Goal: Information Seeking & Learning: Understand process/instructions

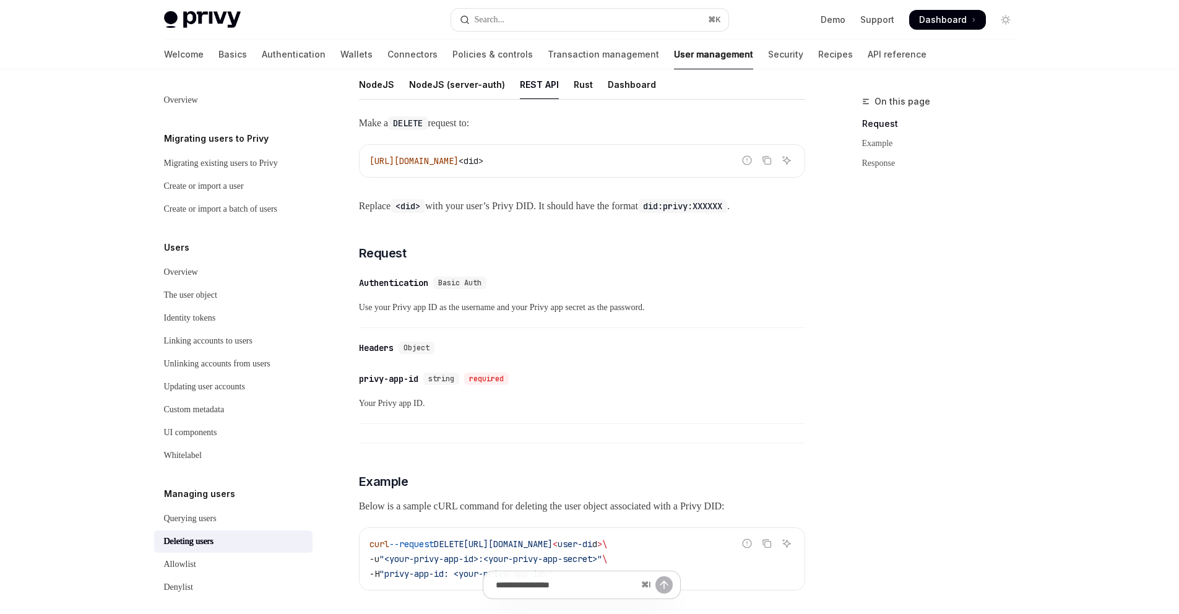
scroll to position [110, 0]
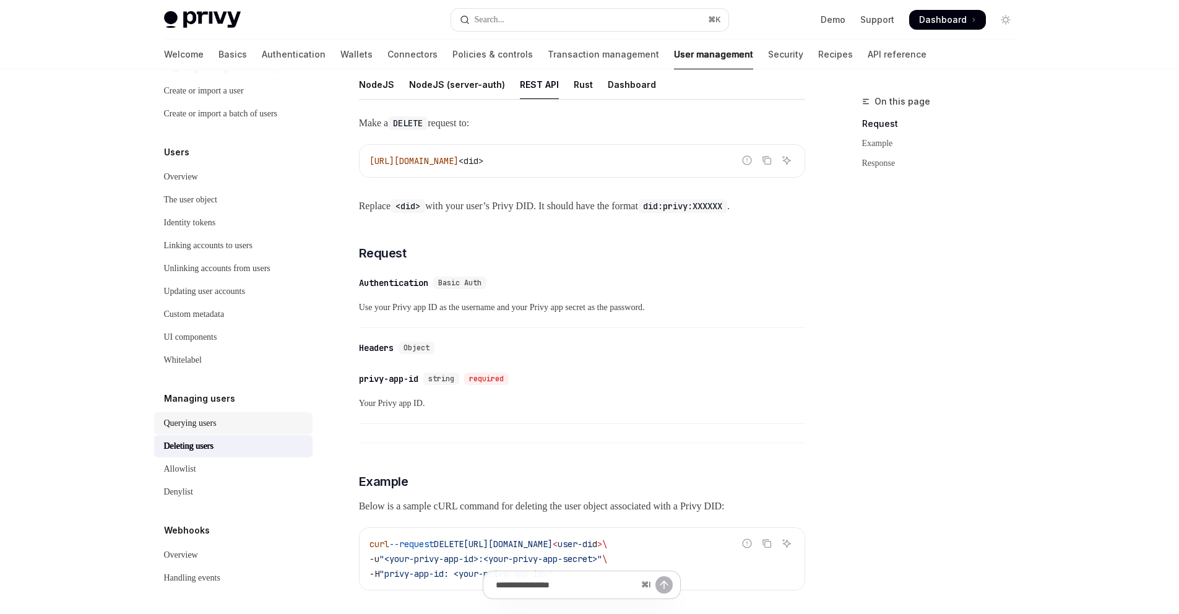
click at [183, 424] on div "Querying users" at bounding box center [190, 423] width 53 height 15
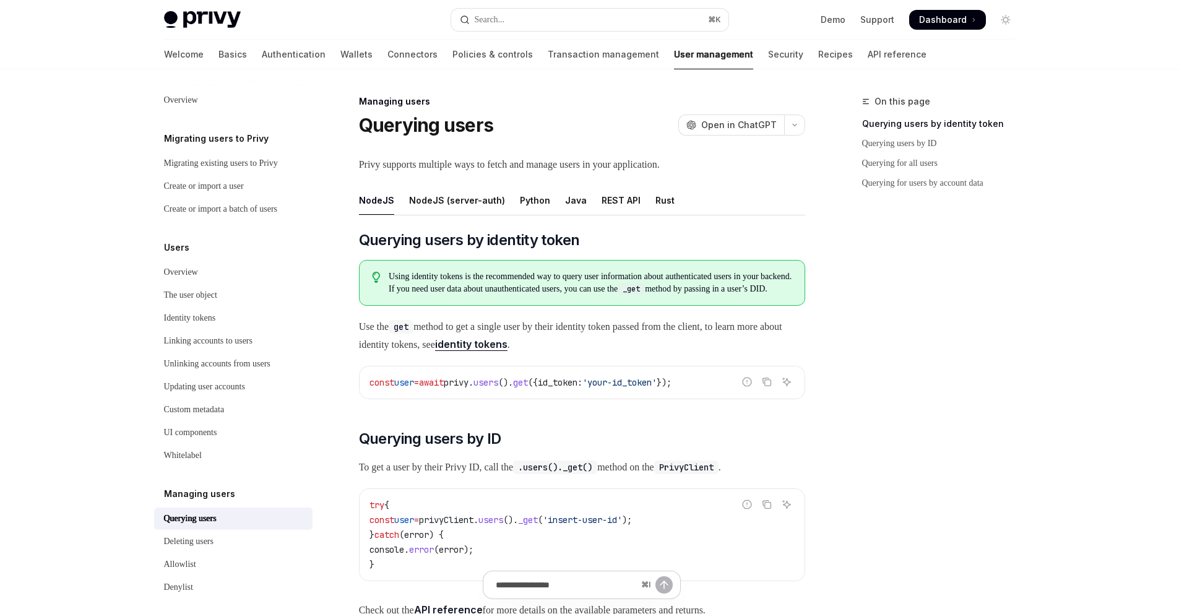
click at [527, 203] on div "Python" at bounding box center [535, 200] width 30 height 29
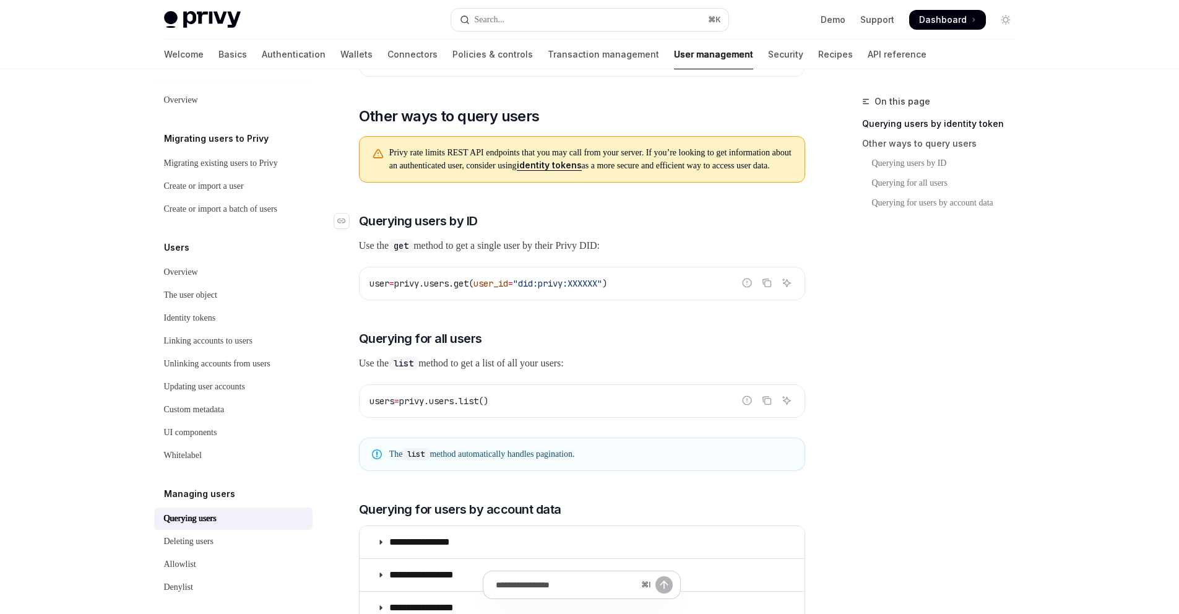
scroll to position [456, 0]
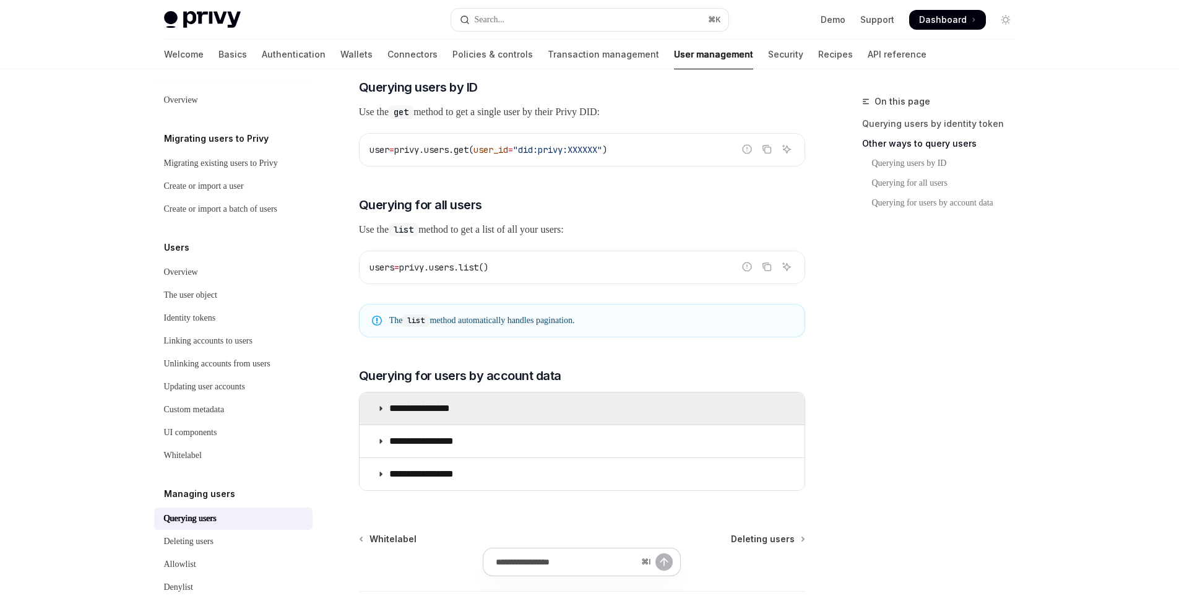
click at [375, 424] on summary "**********" at bounding box center [581, 408] width 445 height 32
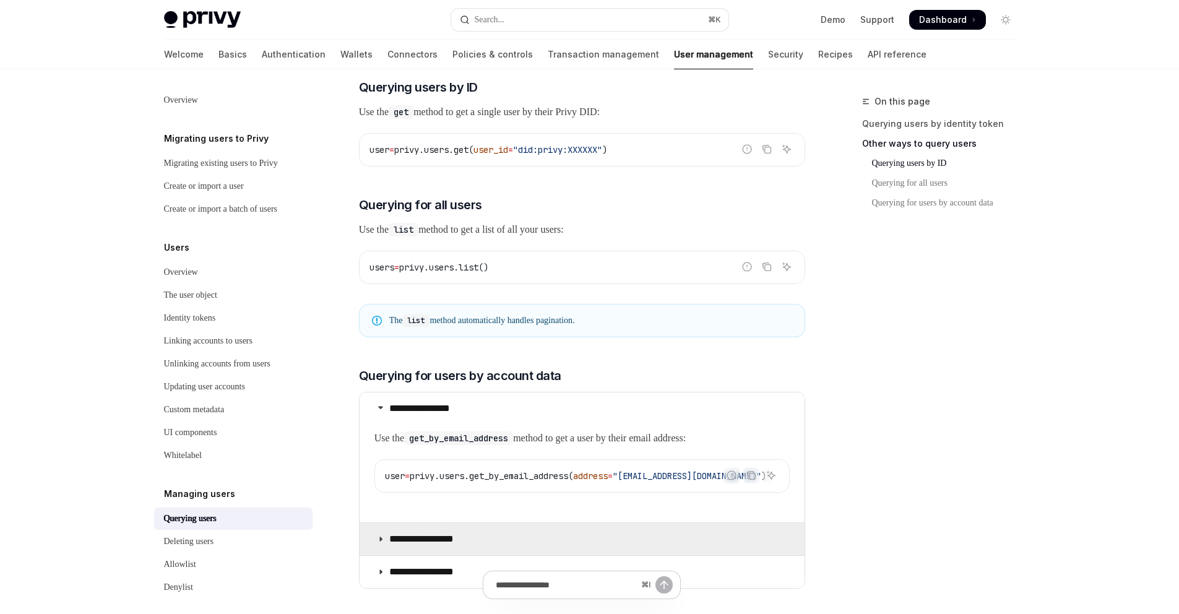
scroll to position [591, 0]
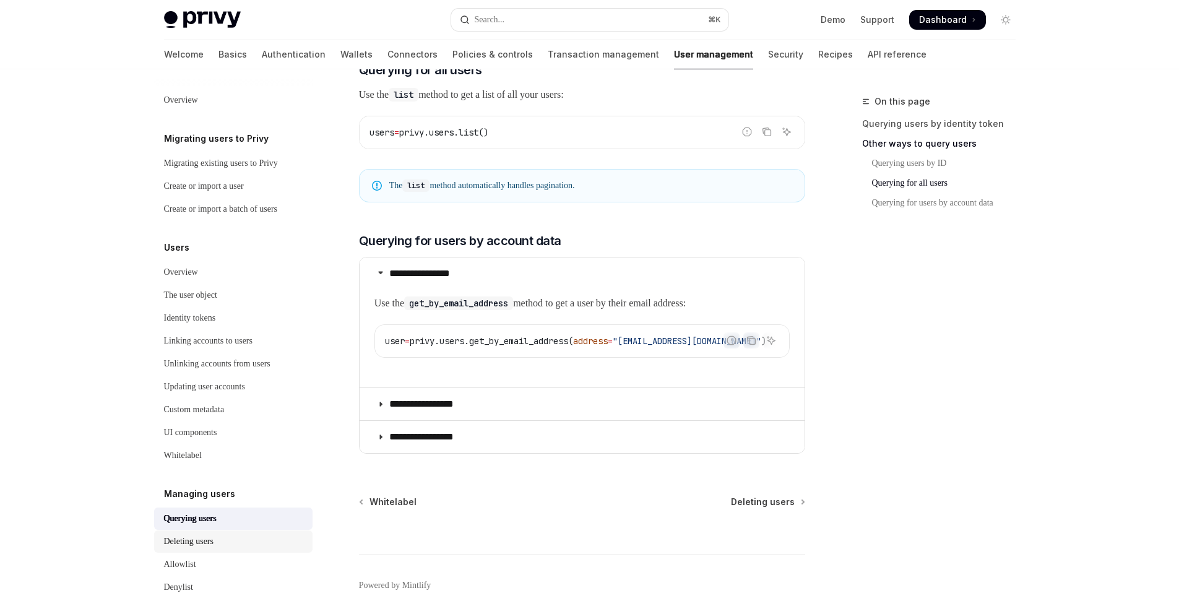
click at [213, 549] on div "Deleting users" at bounding box center [188, 541] width 49 height 15
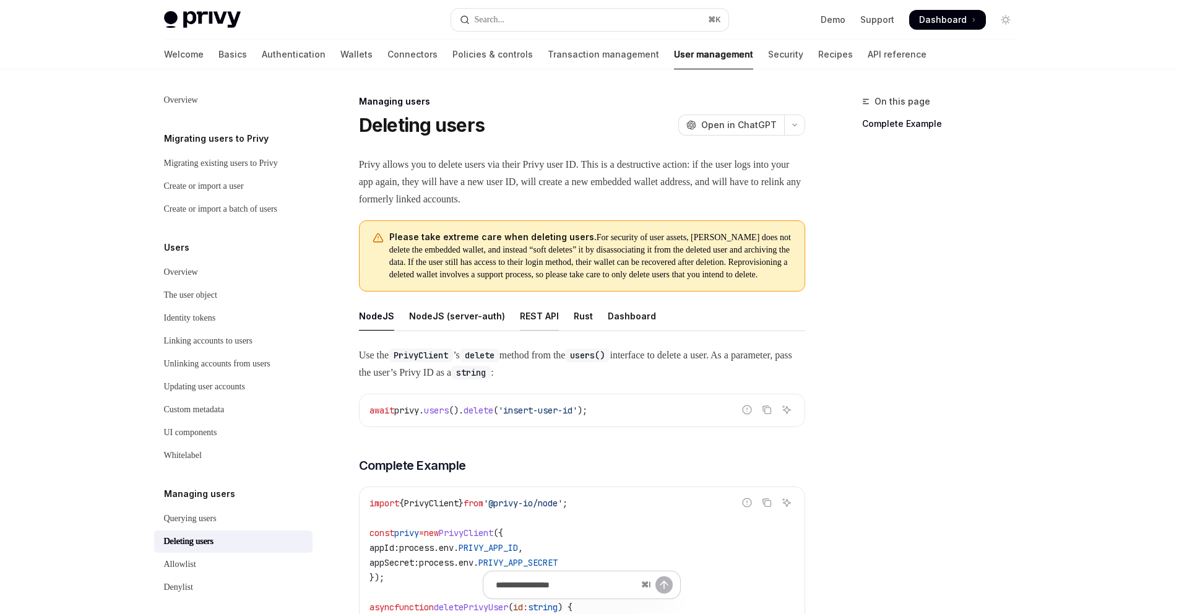
click at [530, 328] on div "REST API" at bounding box center [539, 315] width 39 height 29
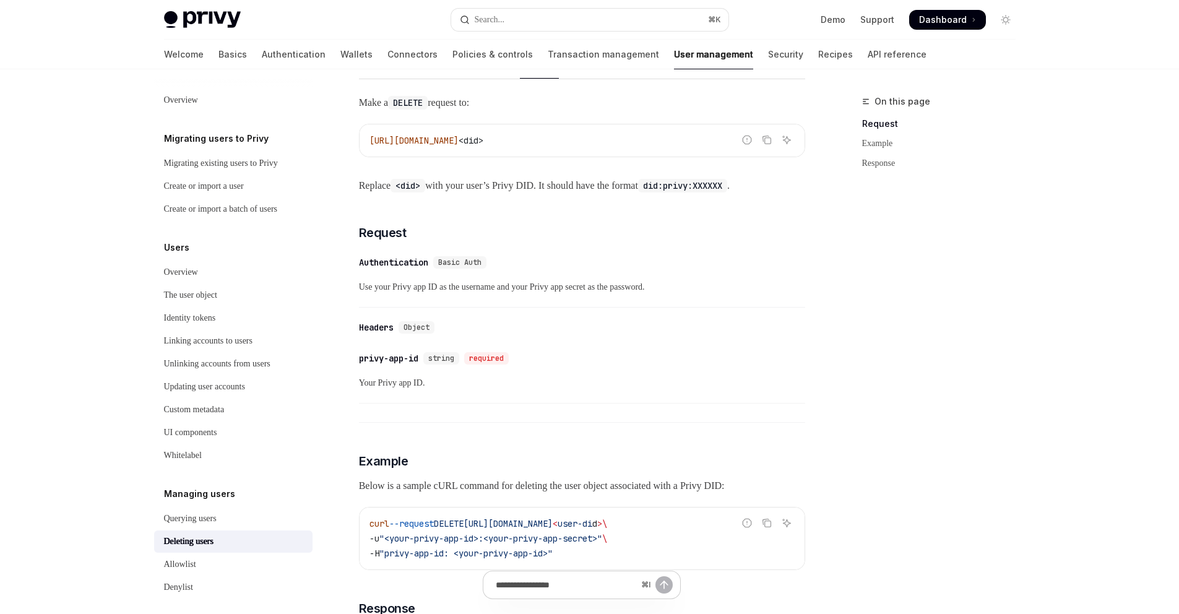
scroll to position [110, 0]
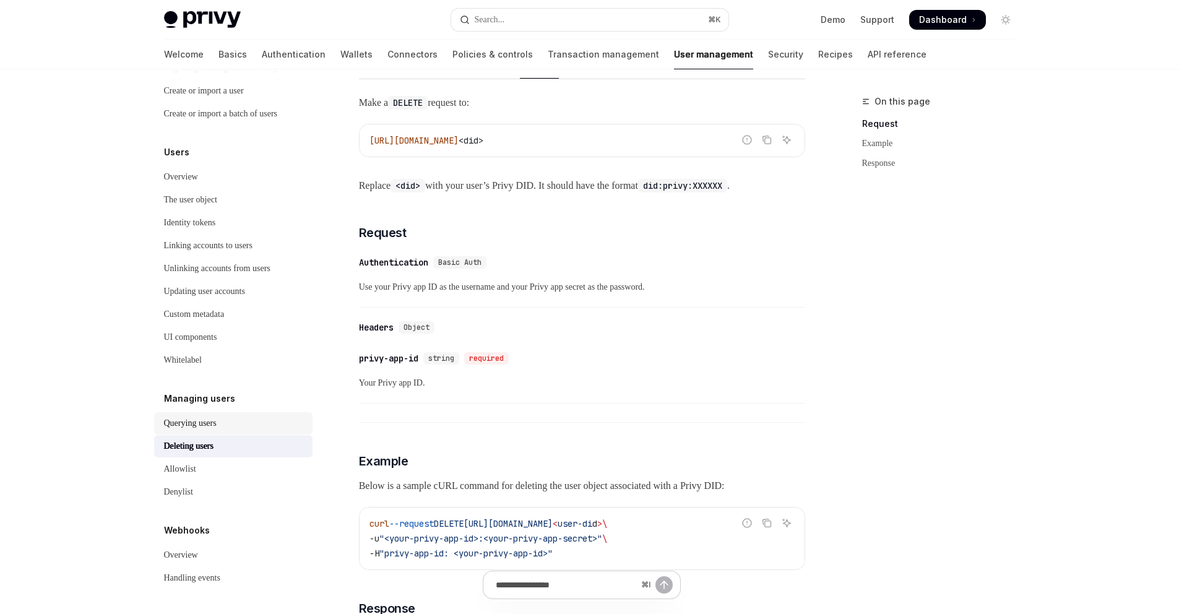
click at [189, 426] on div "Querying users" at bounding box center [190, 423] width 53 height 15
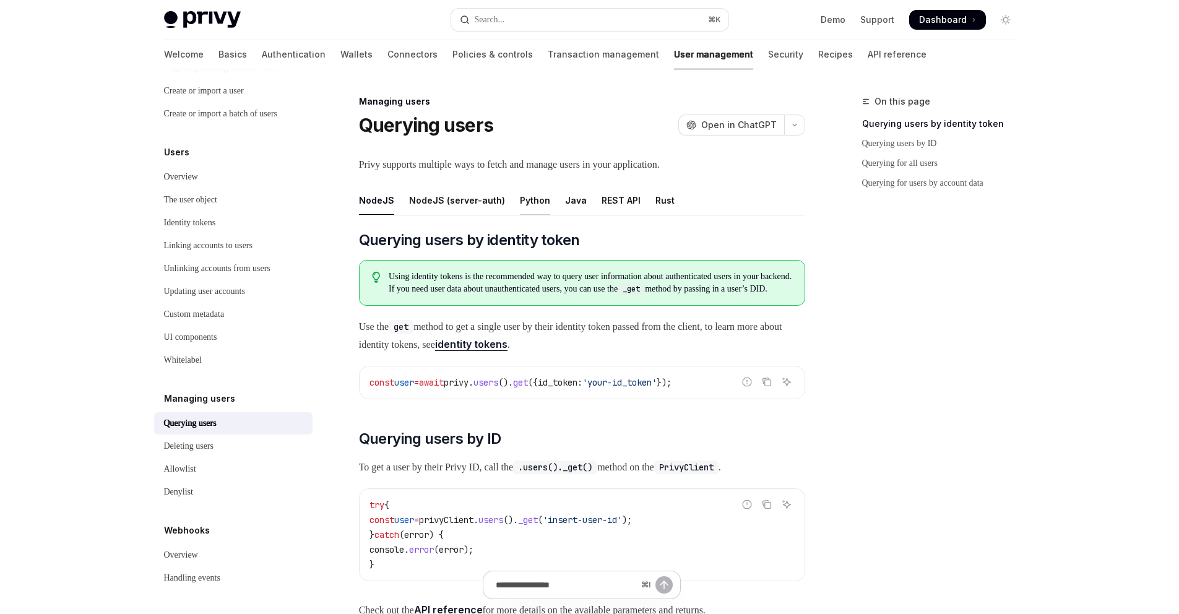
click at [530, 200] on div "Python" at bounding box center [535, 200] width 30 height 29
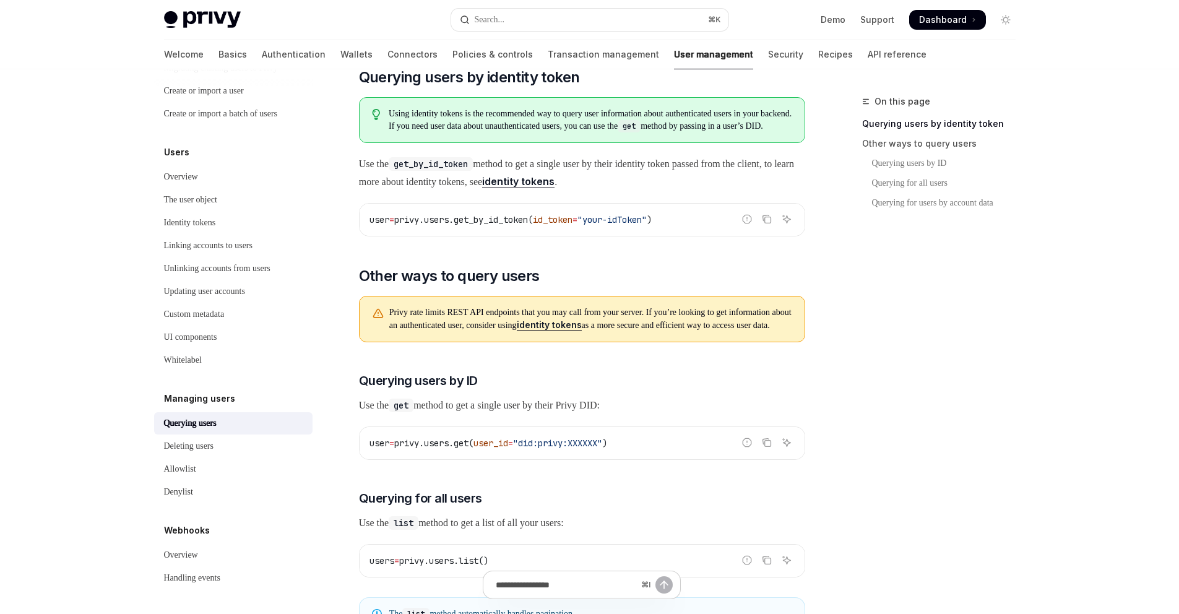
scroll to position [28, 0]
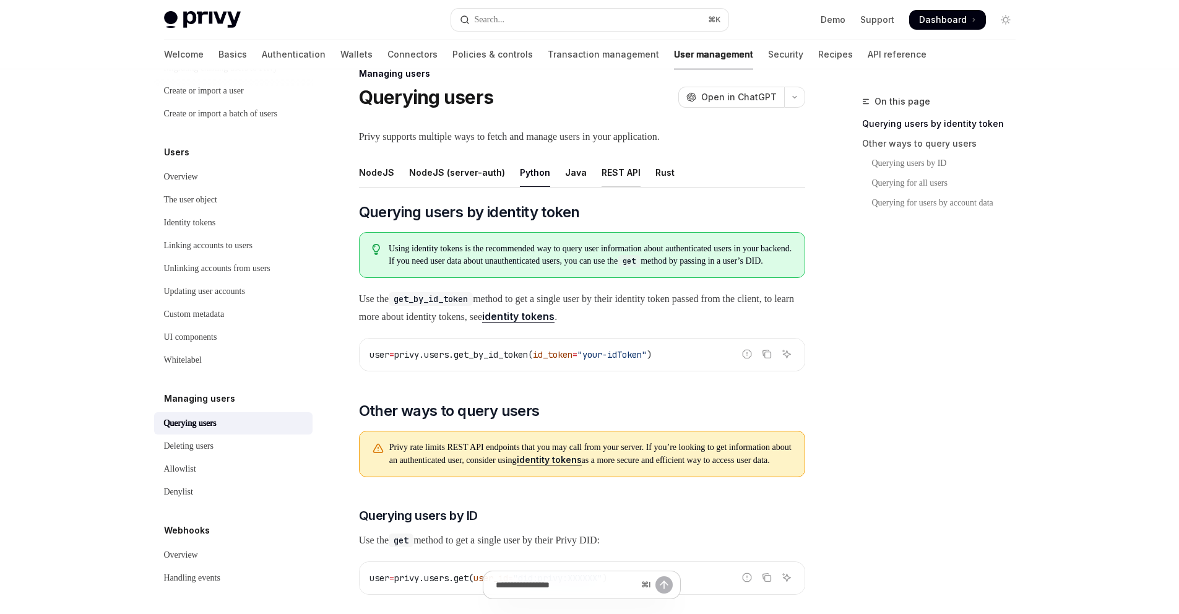
click at [602, 172] on div "REST API" at bounding box center [620, 172] width 39 height 29
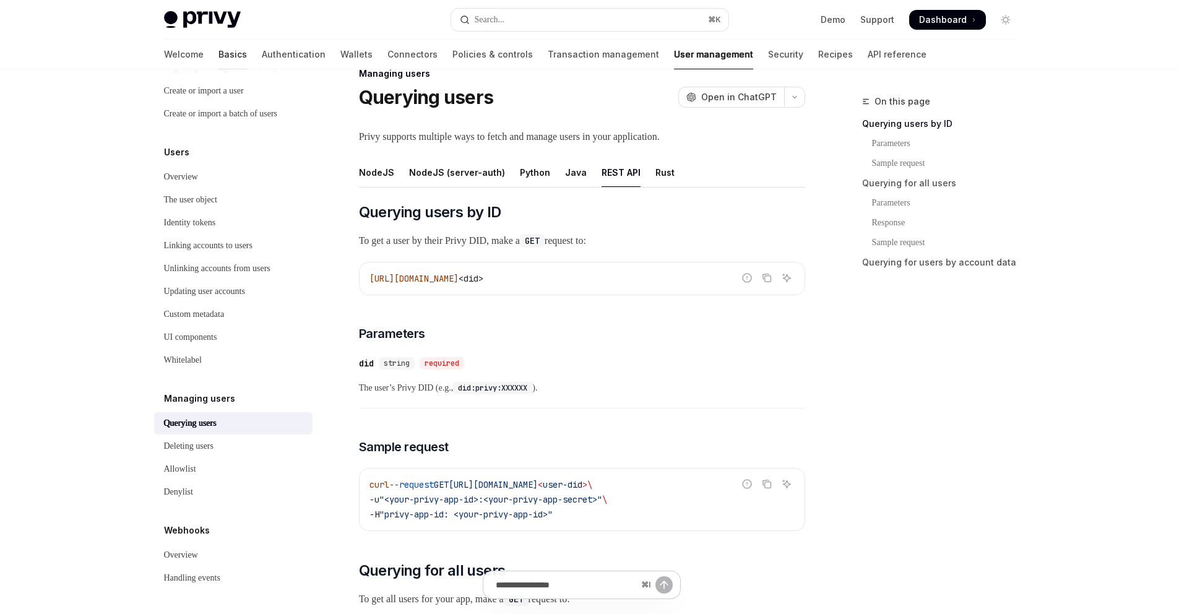
click at [218, 54] on link "Basics" at bounding box center [232, 55] width 28 height 30
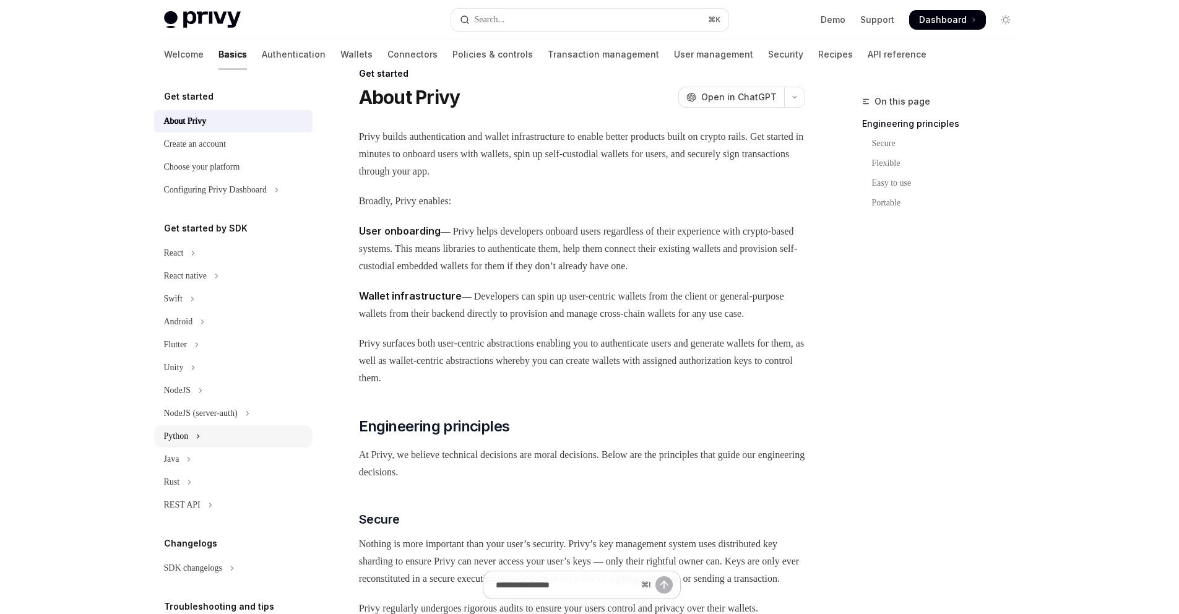
click at [186, 439] on div "Python" at bounding box center [176, 436] width 25 height 15
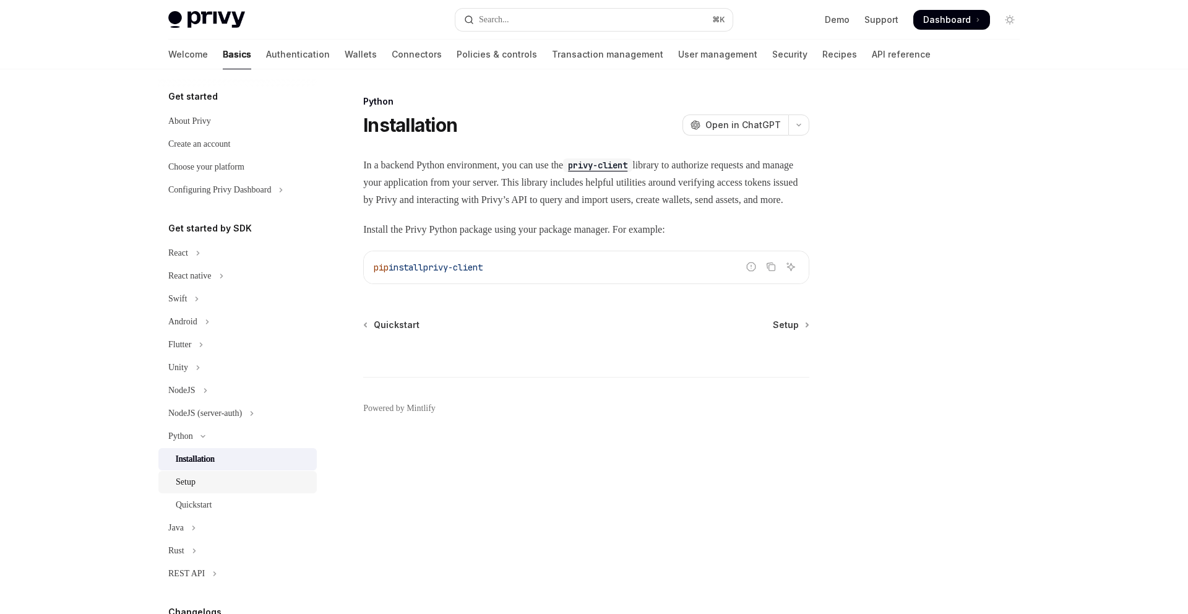
click at [192, 485] on div "Setup" at bounding box center [186, 482] width 20 height 15
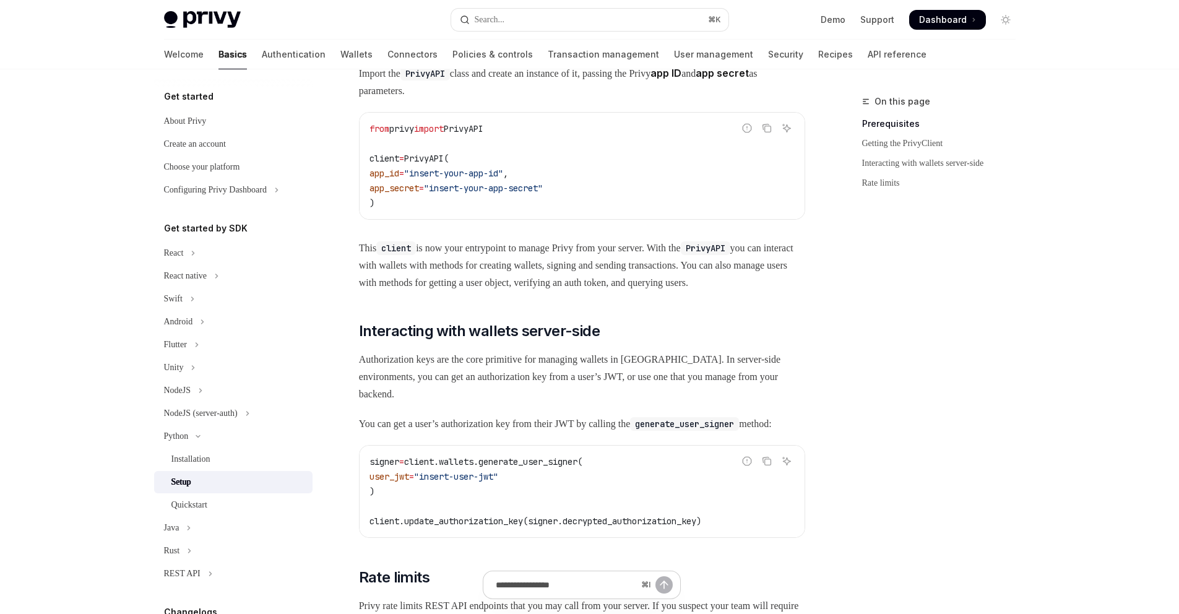
scroll to position [343, 0]
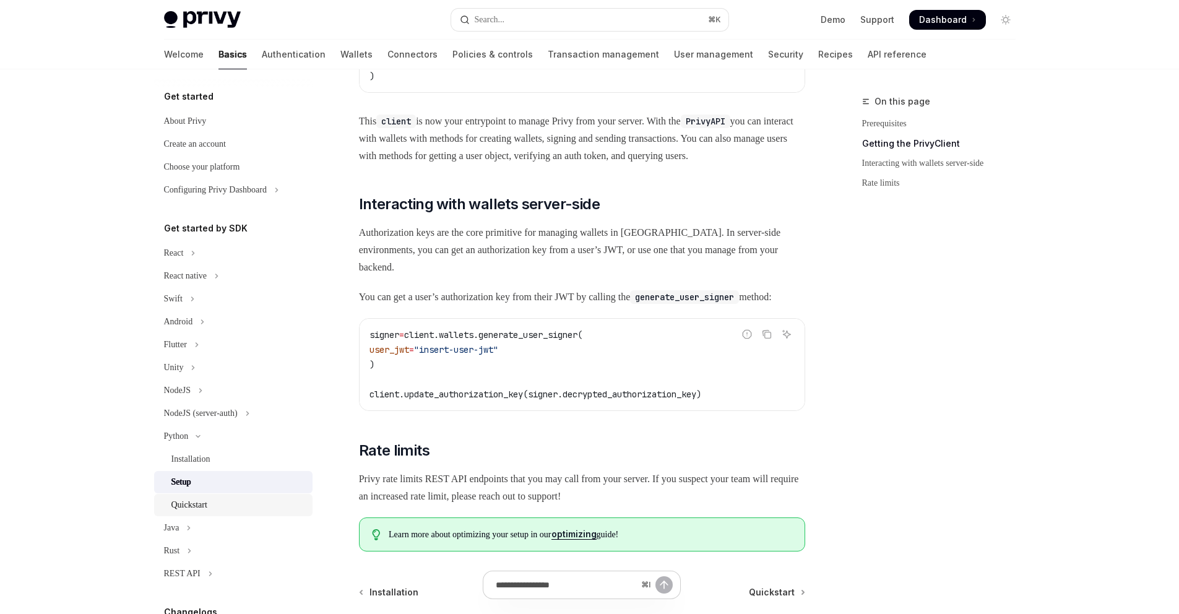
click at [196, 501] on div "Quickstart" at bounding box center [189, 504] width 36 height 15
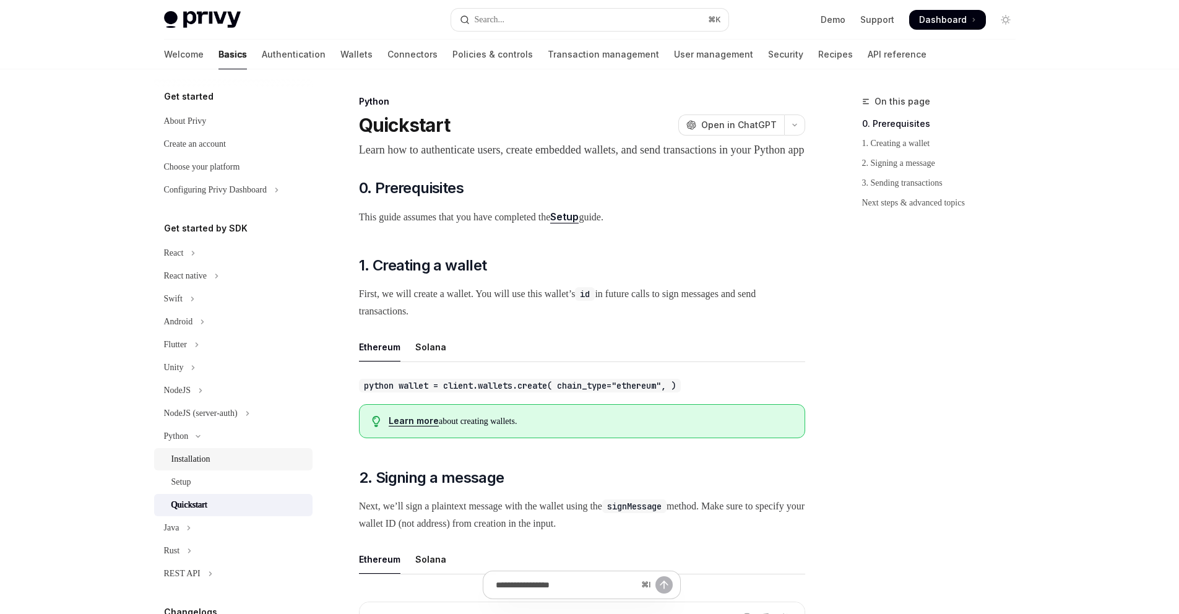
click at [217, 465] on div "Installation" at bounding box center [238, 459] width 134 height 15
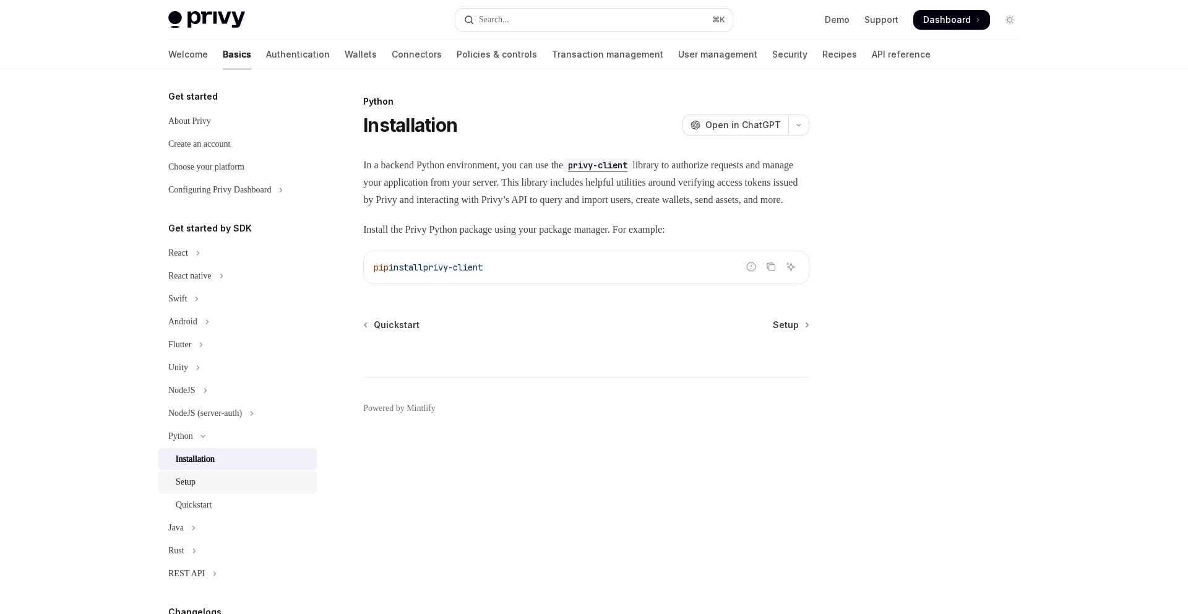
click at [205, 489] on link "Setup" at bounding box center [237, 482] width 158 height 22
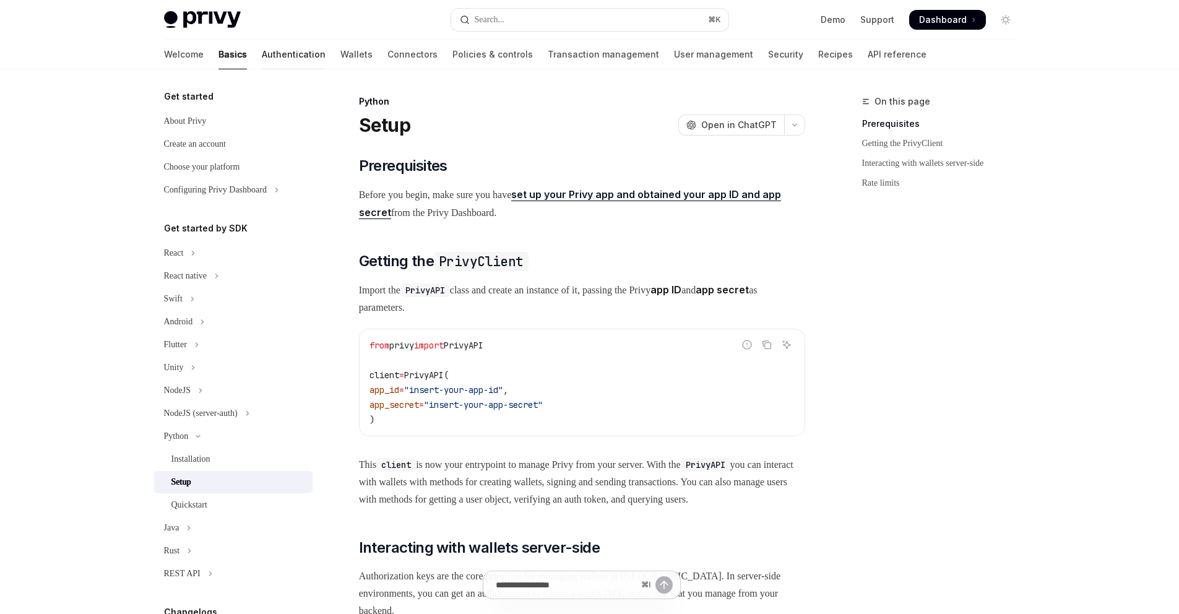
click at [262, 53] on link "Authentication" at bounding box center [294, 55] width 64 height 30
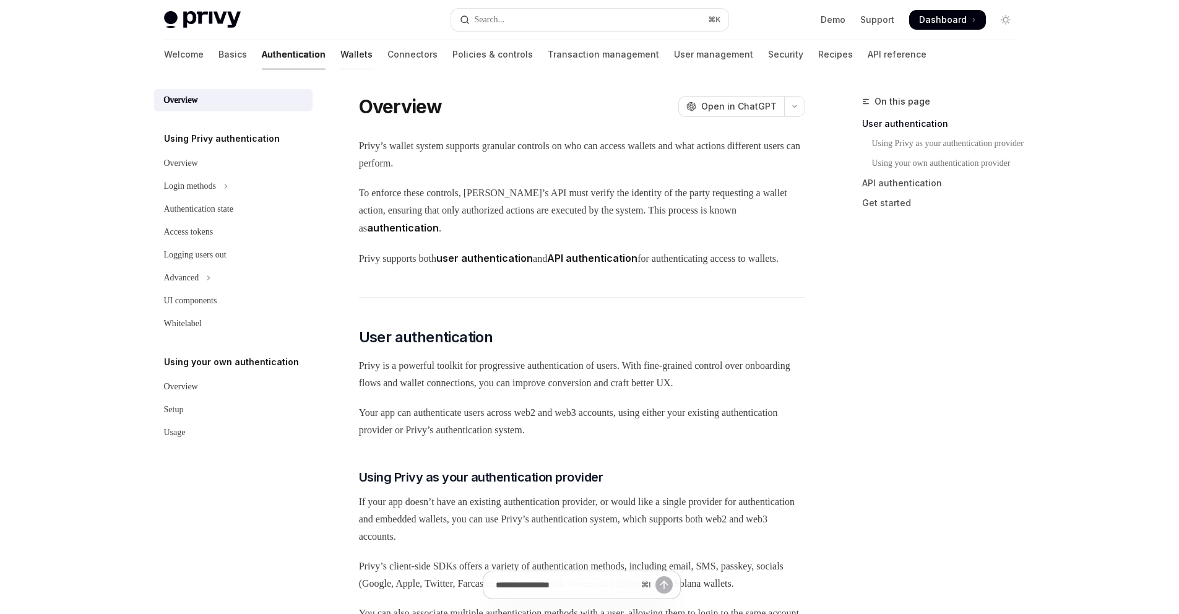
click at [340, 52] on link "Wallets" at bounding box center [356, 55] width 32 height 30
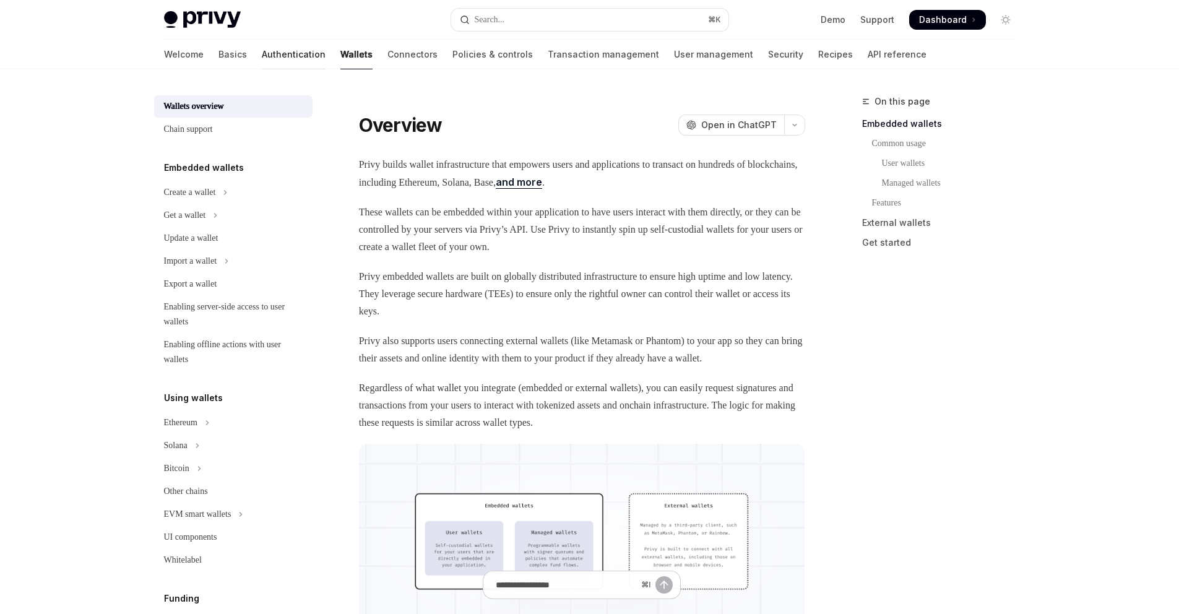
click at [262, 55] on link "Authentication" at bounding box center [294, 55] width 64 height 30
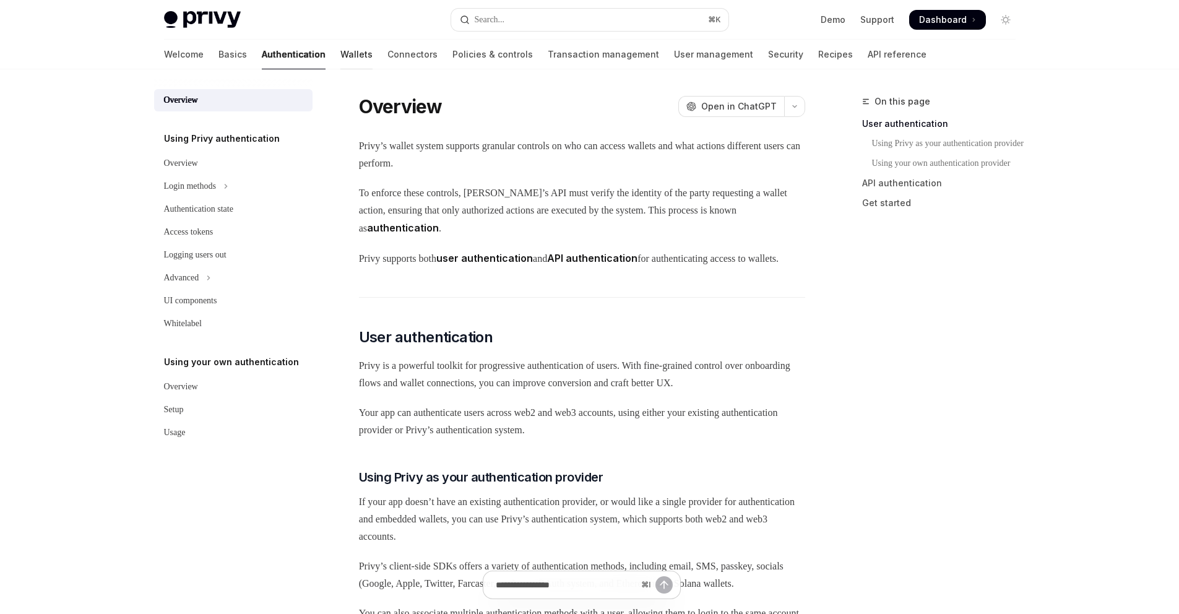
click at [340, 54] on link "Wallets" at bounding box center [356, 55] width 32 height 30
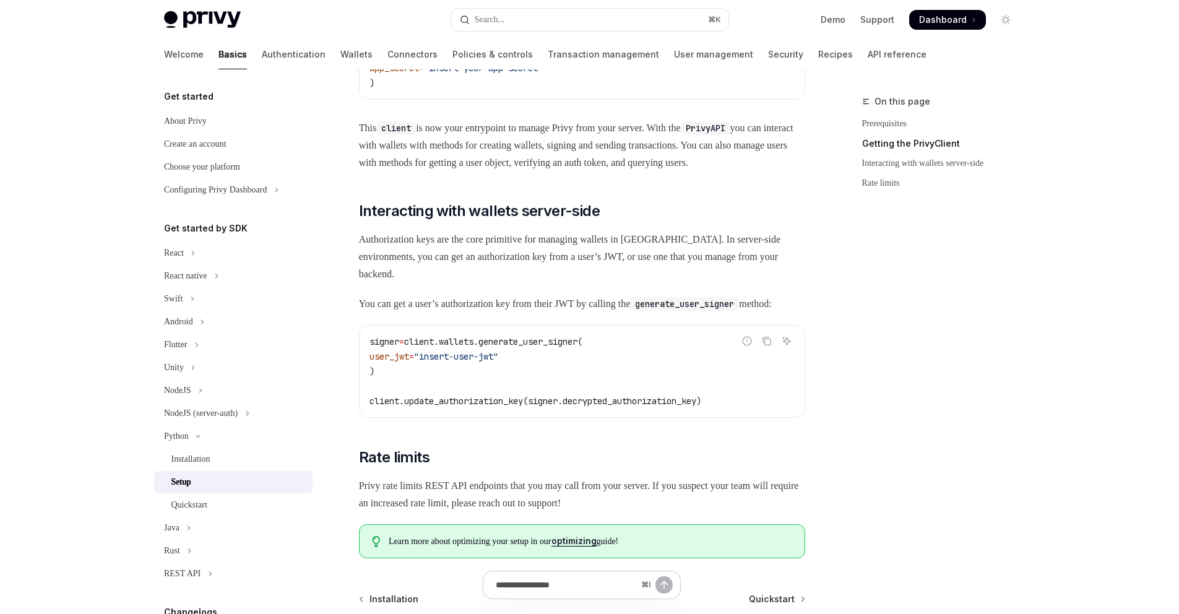
scroll to position [343, 0]
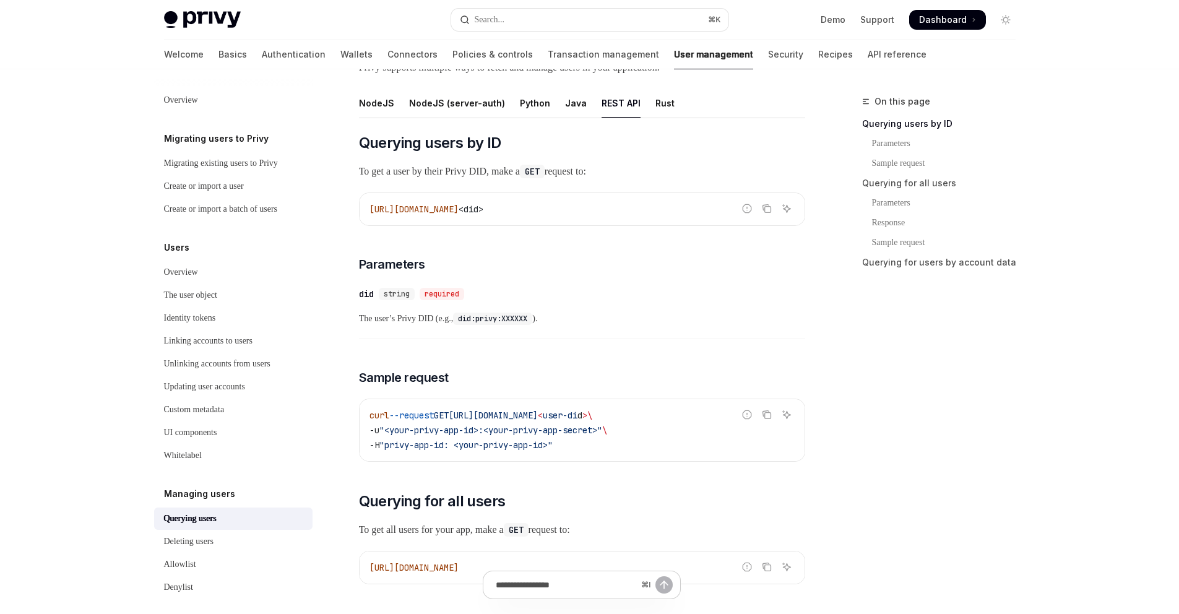
scroll to position [104, 0]
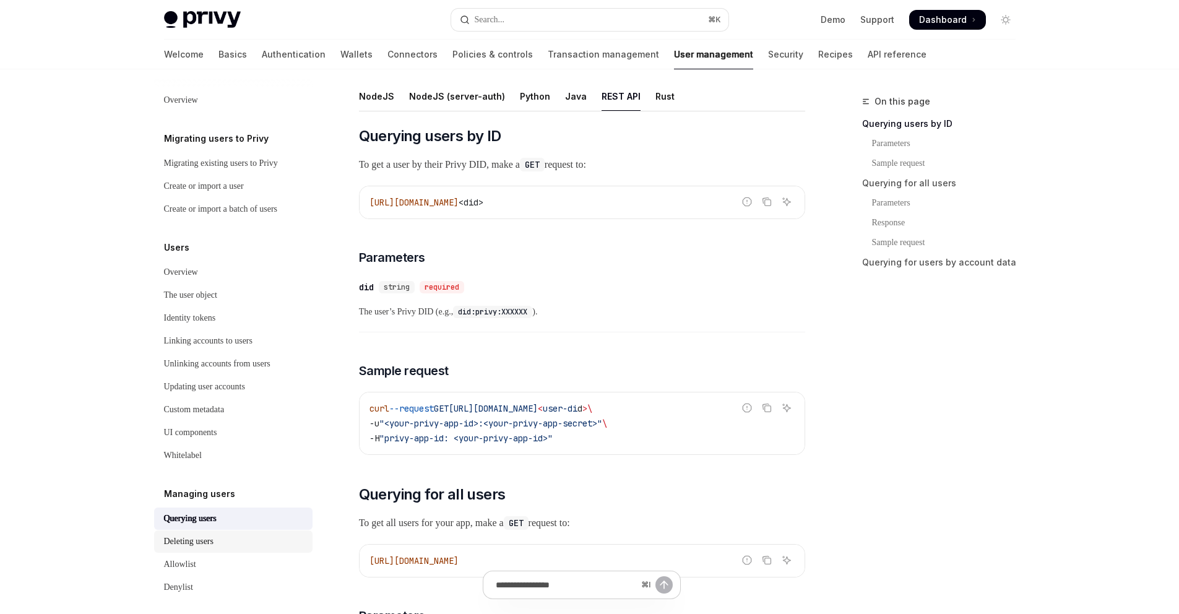
click at [222, 549] on div "Deleting users" at bounding box center [234, 541] width 141 height 15
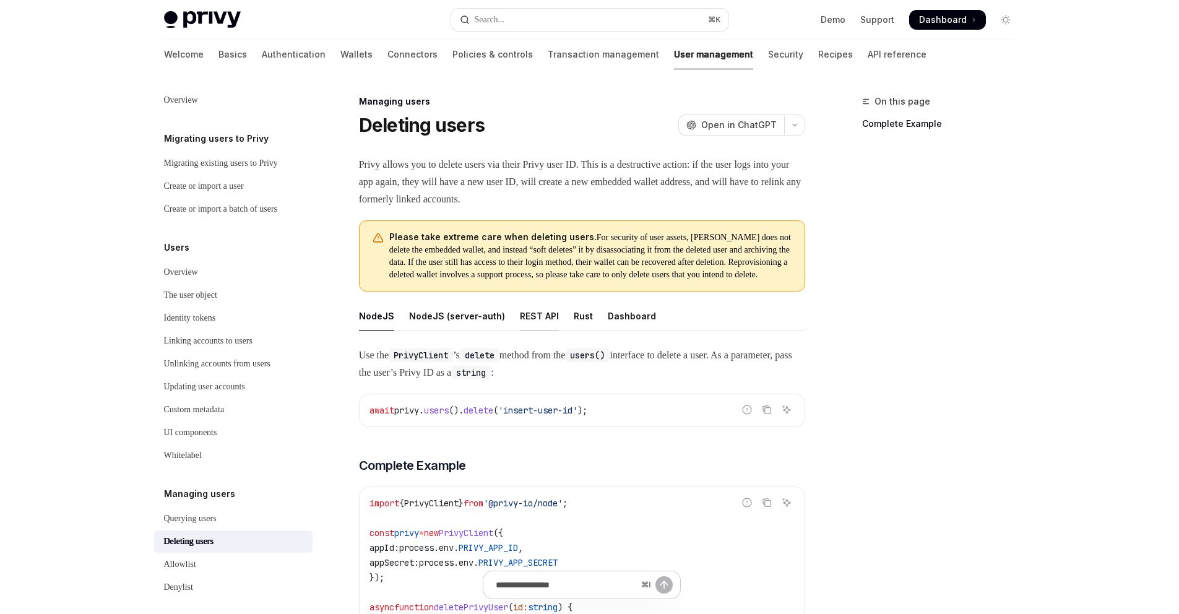
click at [520, 327] on div "REST API" at bounding box center [539, 315] width 39 height 29
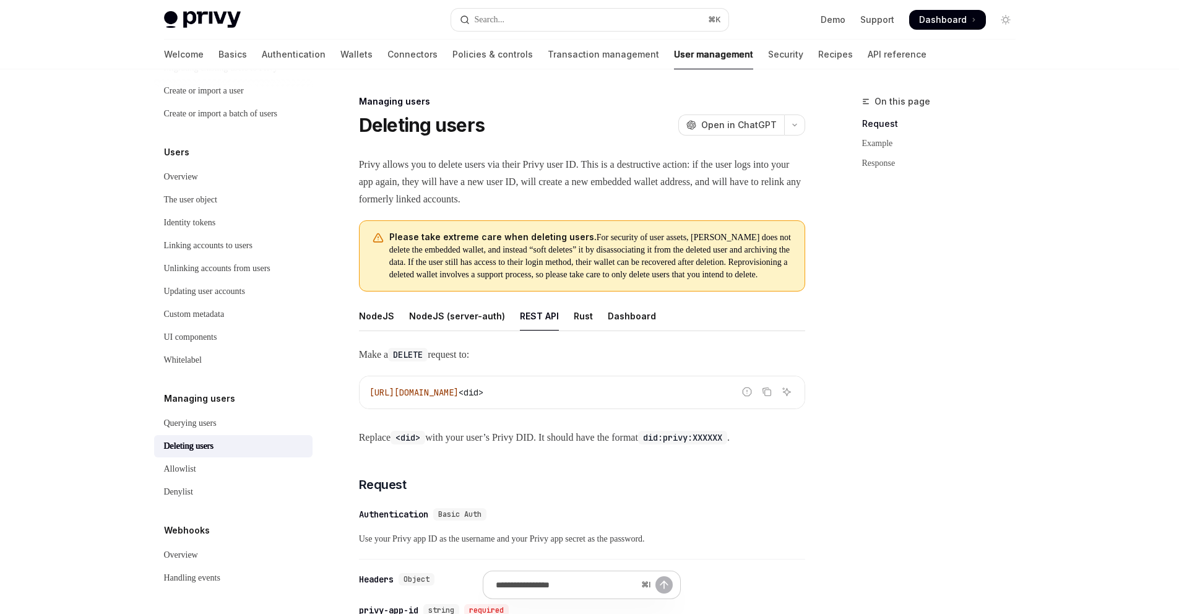
scroll to position [110, 0]
click at [215, 424] on div "Querying users" at bounding box center [190, 423] width 53 height 15
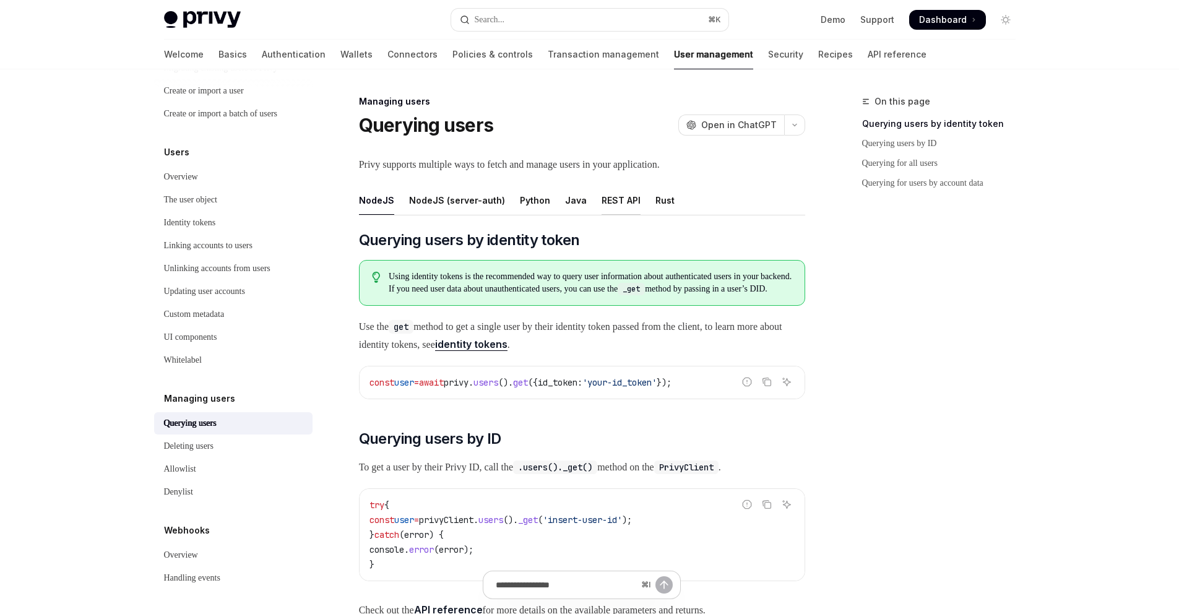
click at [609, 203] on div "REST API" at bounding box center [620, 200] width 39 height 29
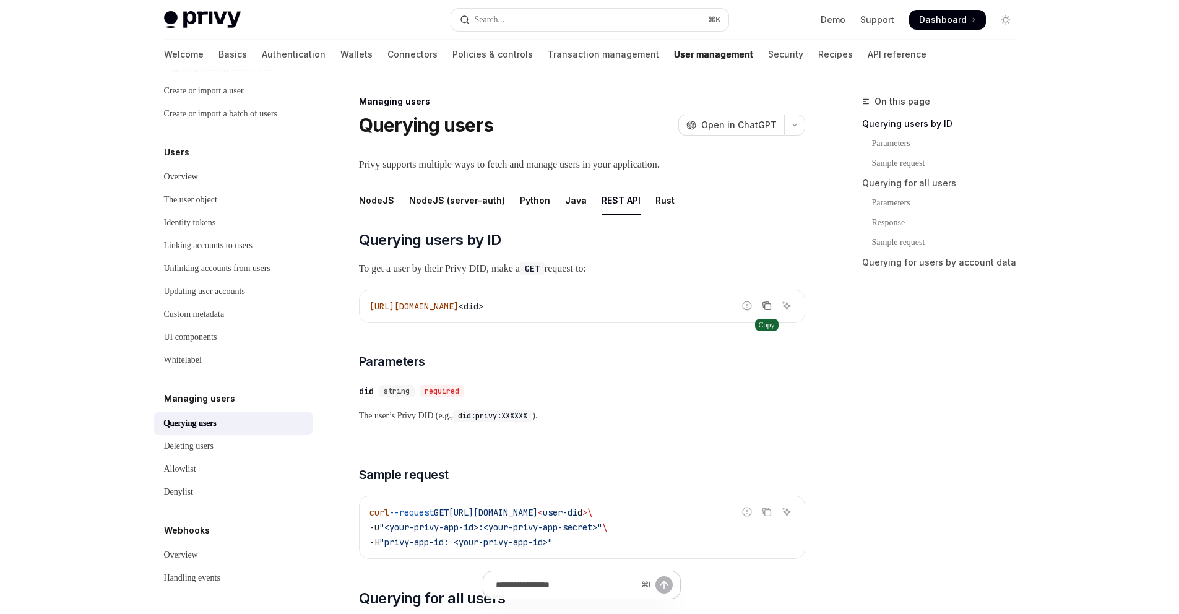
click at [768, 305] on icon "Copy the contents from the code block" at bounding box center [767, 306] width 10 height 10
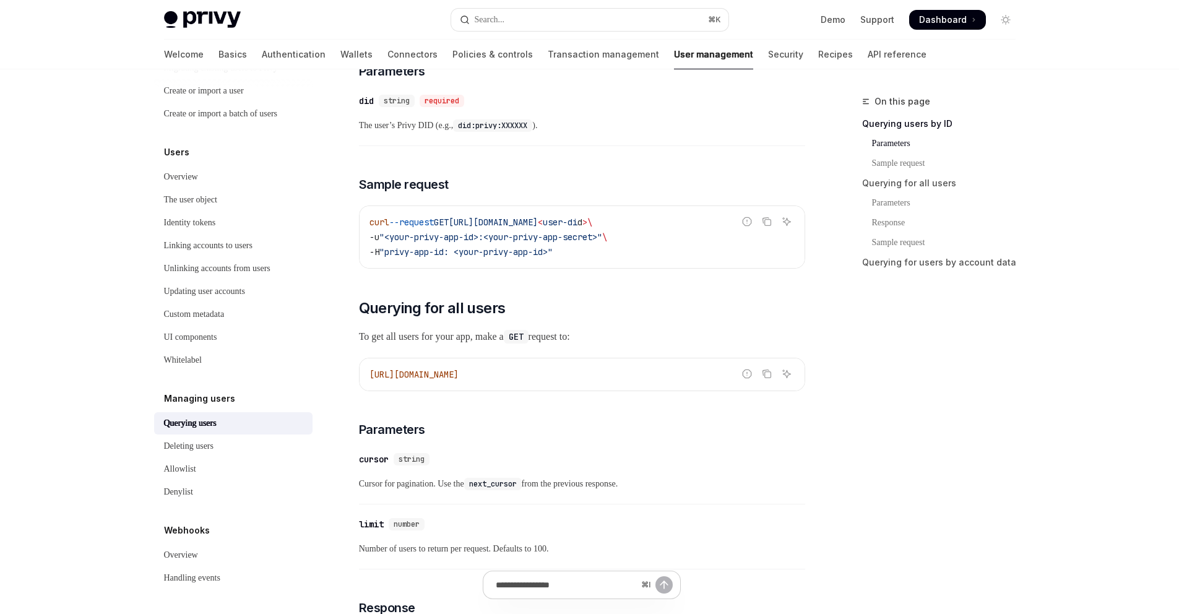
scroll to position [298, 0]
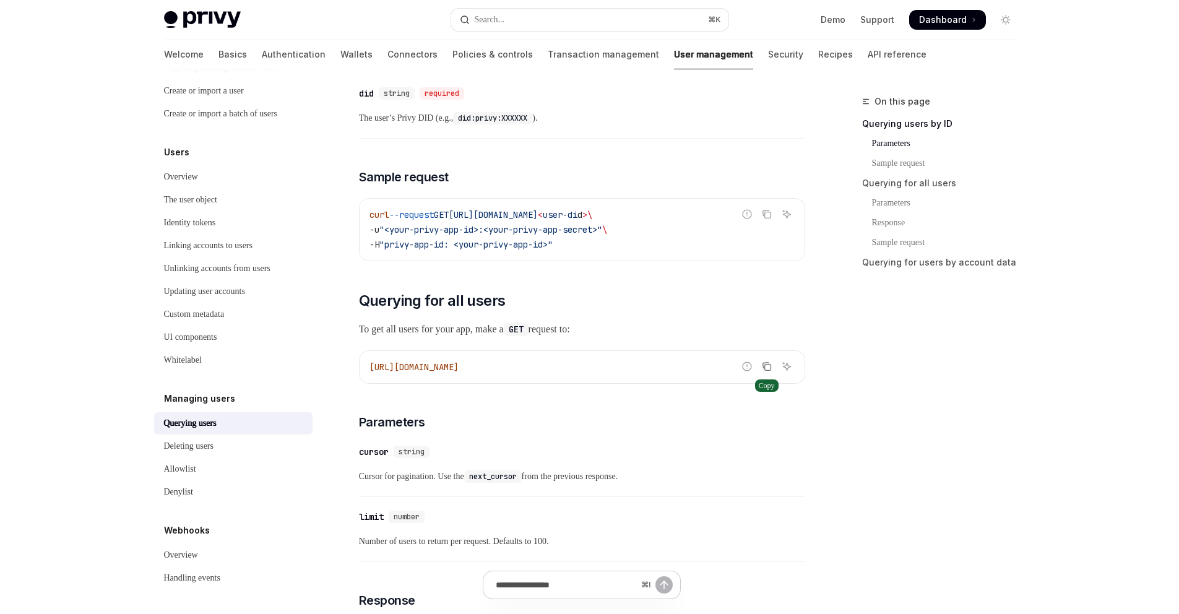
click at [767, 365] on icon "Copy the contents from the code block" at bounding box center [767, 366] width 10 height 10
click at [770, 367] on icon "Copy the contents from the code block" at bounding box center [767, 367] width 6 height 6
click at [788, 217] on icon "Ask AI" at bounding box center [786, 214] width 10 height 10
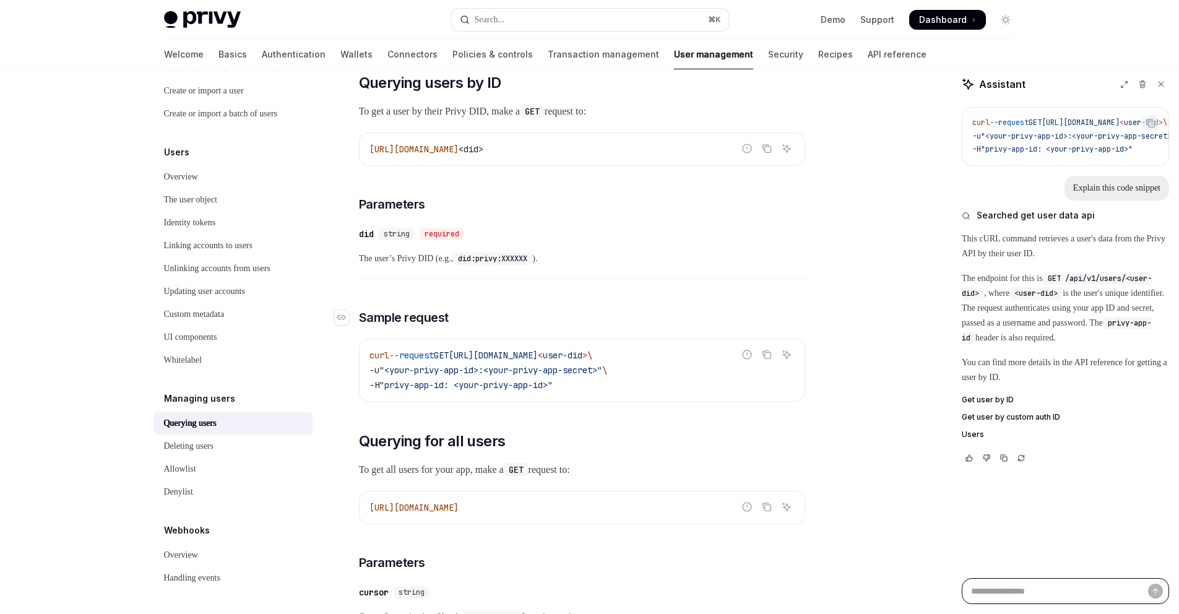
scroll to position [173, 0]
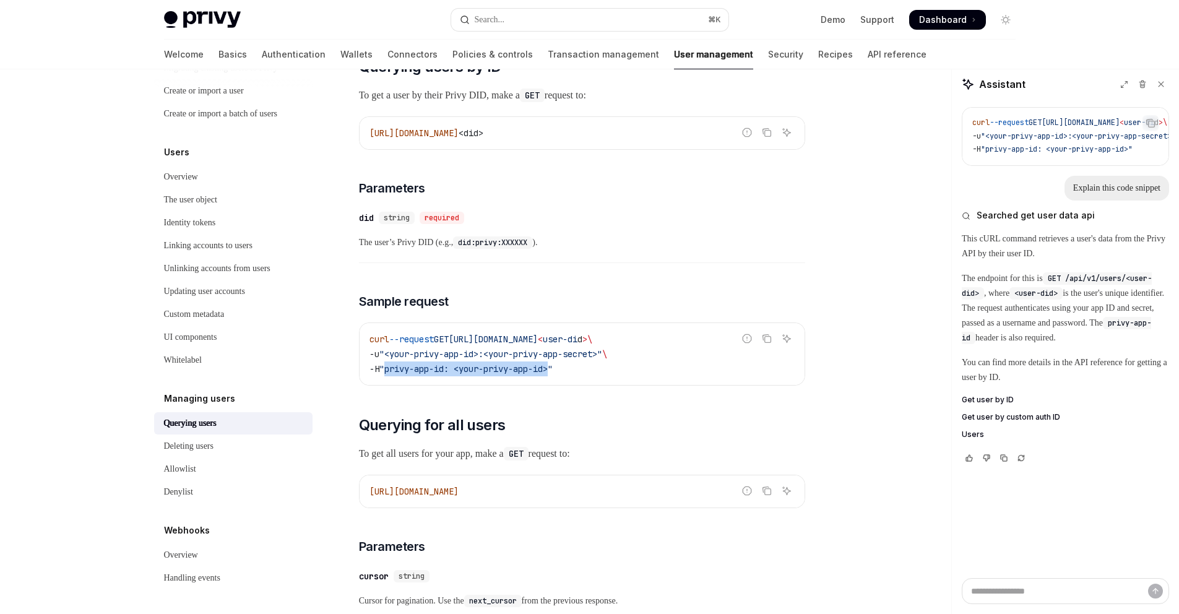
drag, startPoint x: 391, startPoint y: 371, endPoint x: 561, endPoint y: 366, distance: 170.2
click at [552, 366] on span ""privy-app-id: <your-privy-app-id>"" at bounding box center [465, 368] width 173 height 11
copy span "privy-app-id: <your-privy-app-id>"
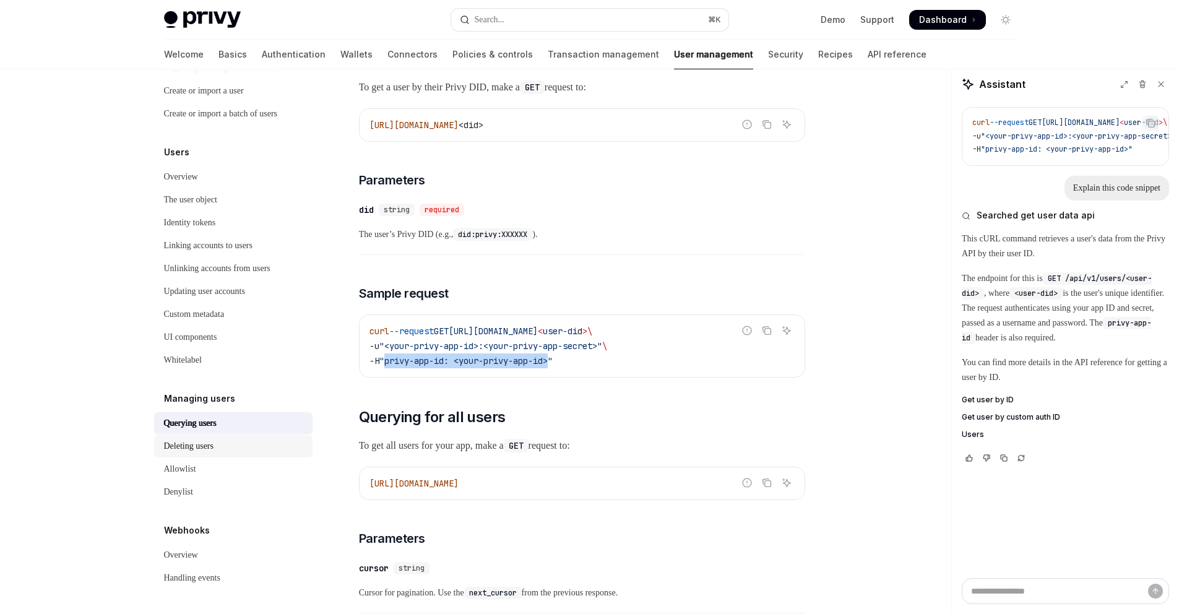
click at [206, 441] on div "Deleting users" at bounding box center [188, 446] width 49 height 15
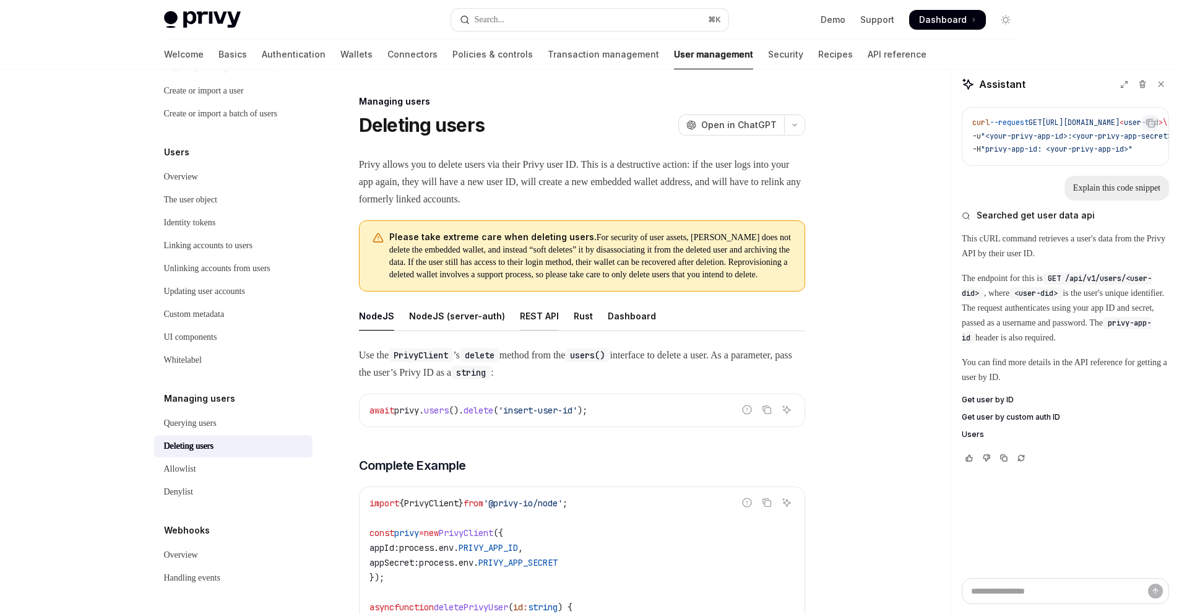
click at [543, 329] on div "REST API" at bounding box center [539, 315] width 39 height 29
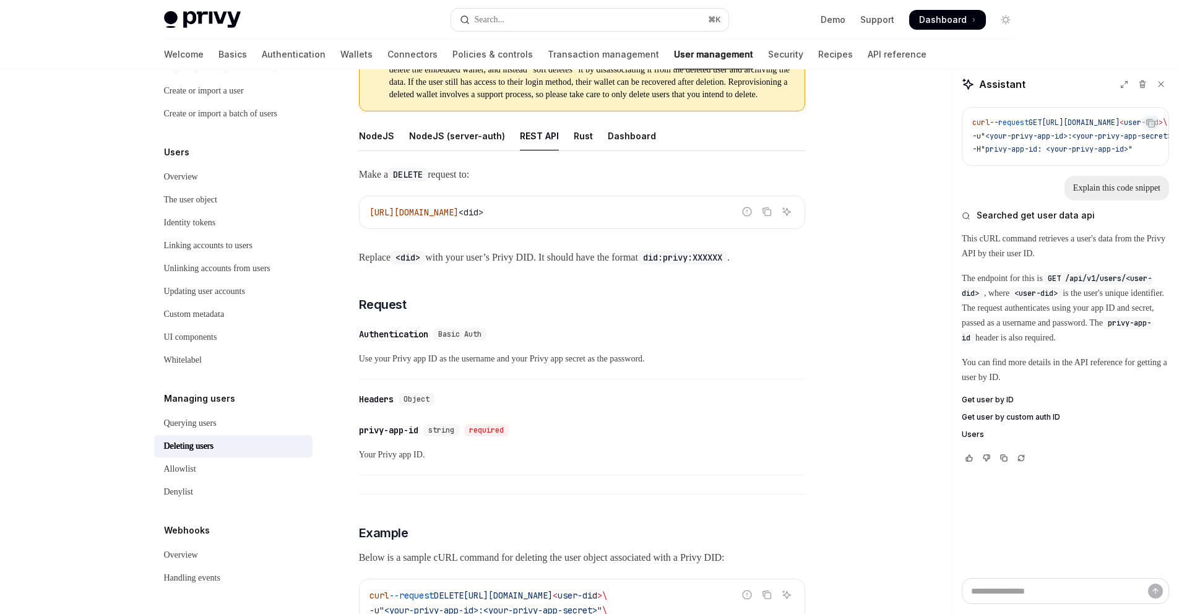
scroll to position [395, 0]
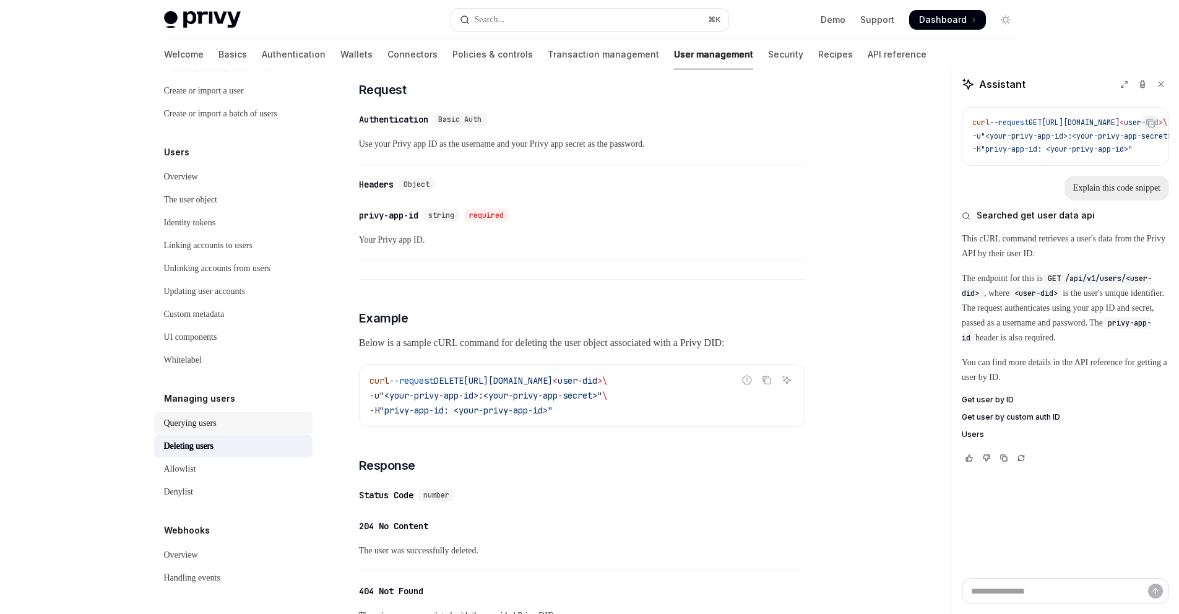
click at [217, 423] on div "Querying users" at bounding box center [190, 423] width 53 height 15
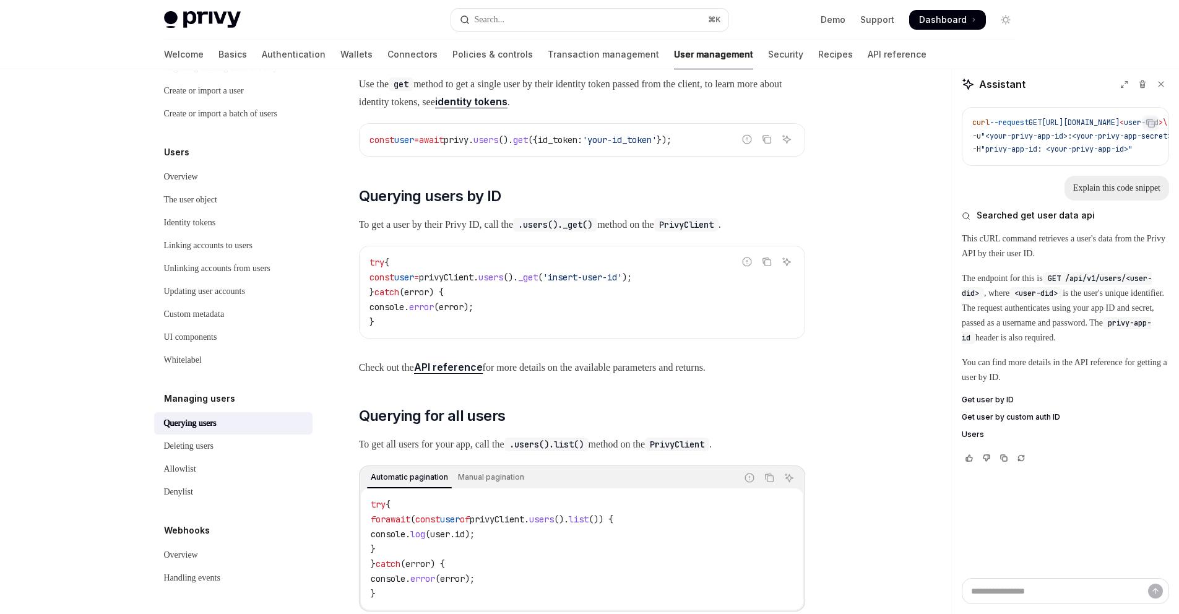
scroll to position [36, 0]
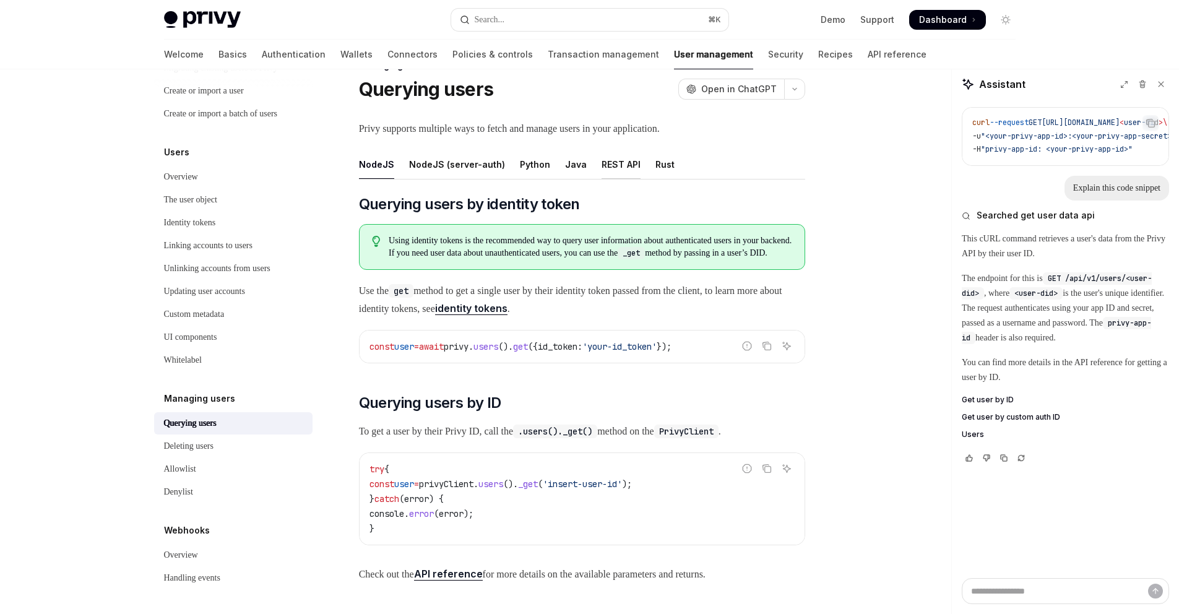
click at [616, 165] on div "REST API" at bounding box center [620, 164] width 39 height 29
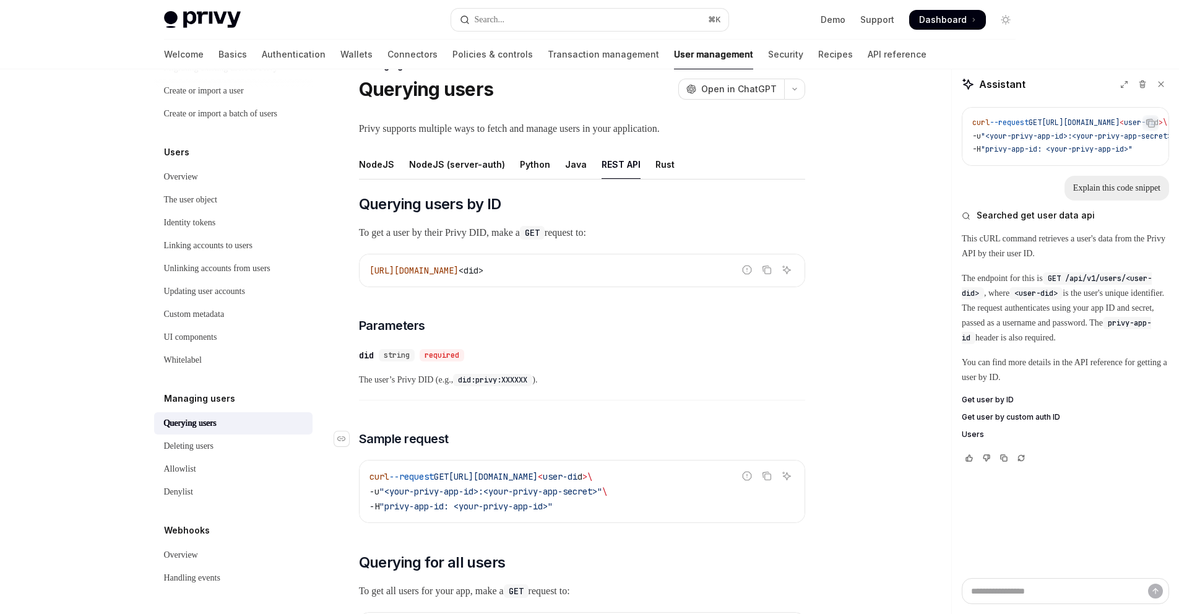
scroll to position [186, 0]
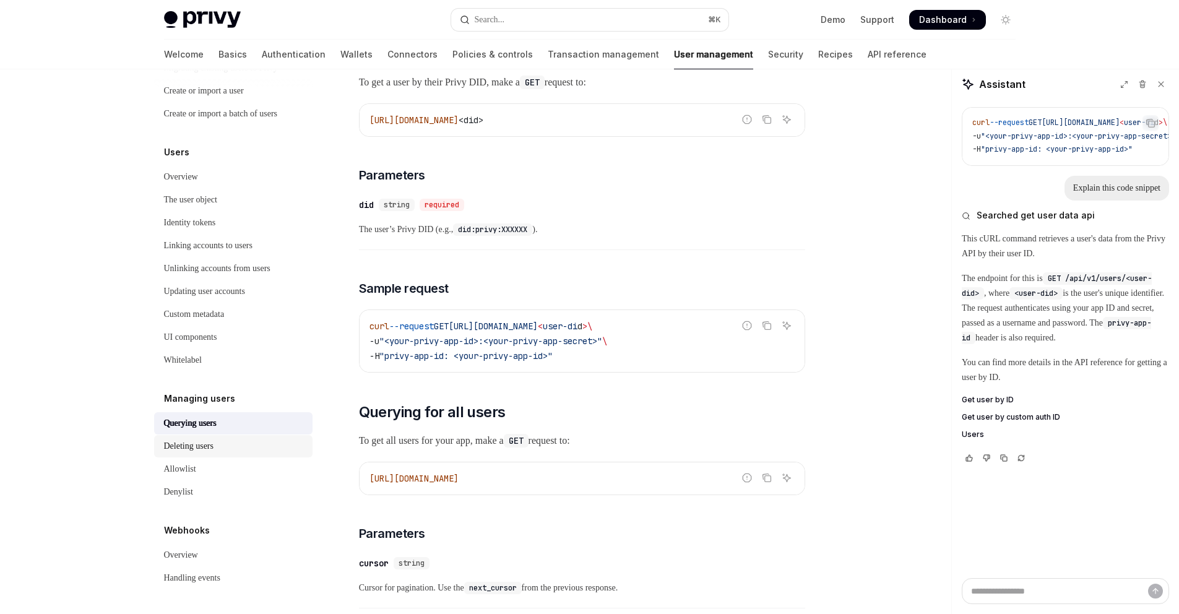
click at [226, 445] on div "Deleting users" at bounding box center [234, 446] width 141 height 15
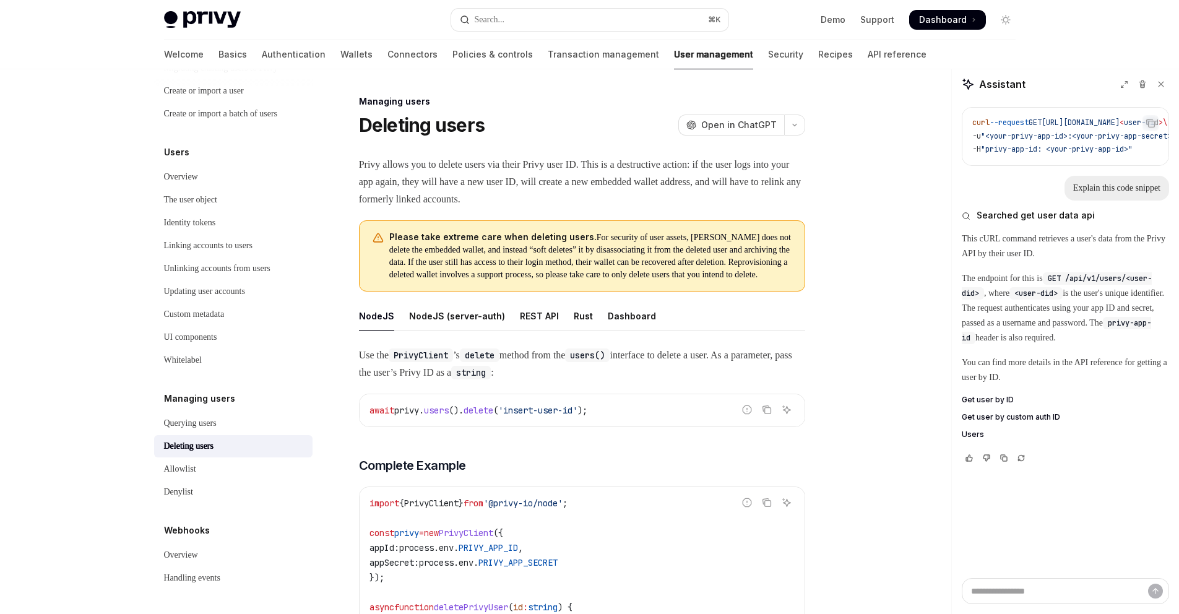
scroll to position [49, 0]
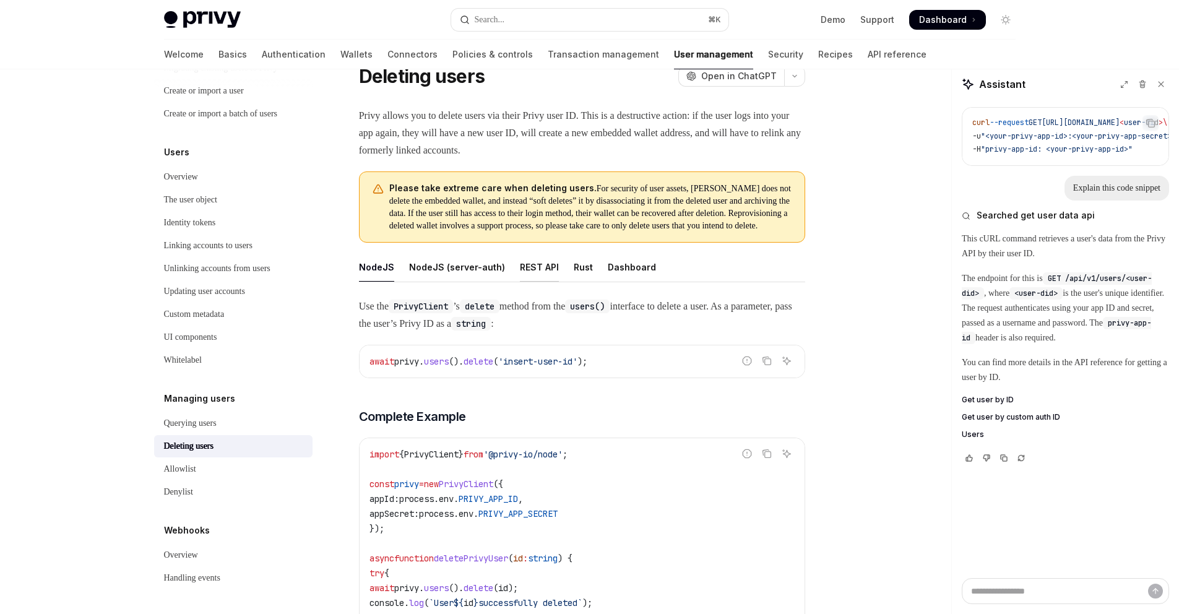
click at [539, 281] on div "REST API" at bounding box center [539, 266] width 39 height 29
type textarea "*"
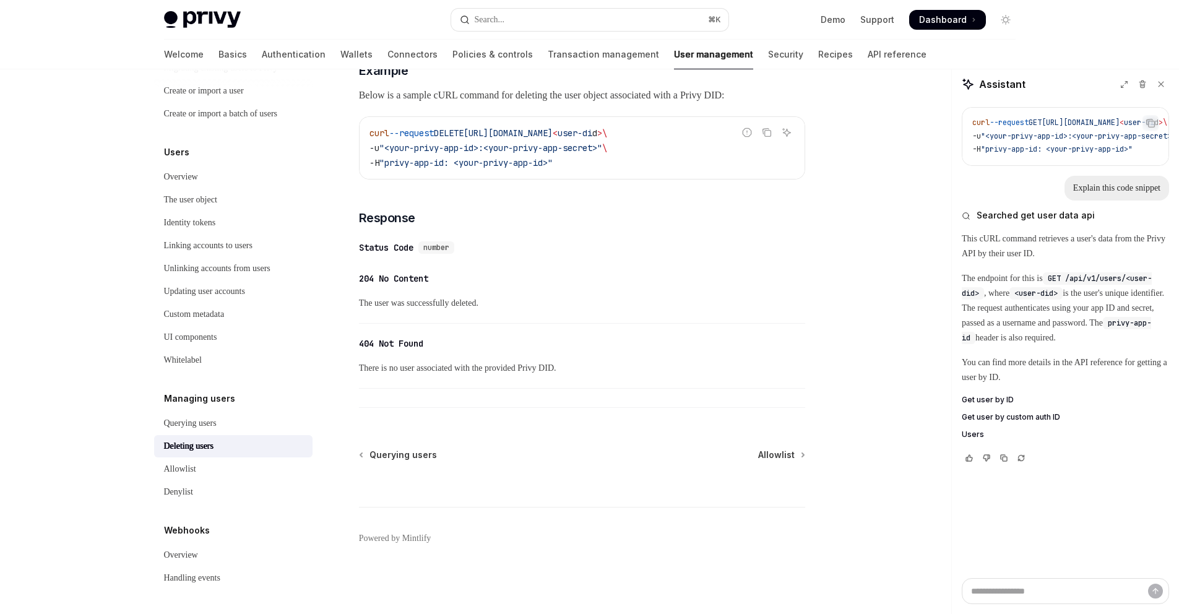
scroll to position [329, 0]
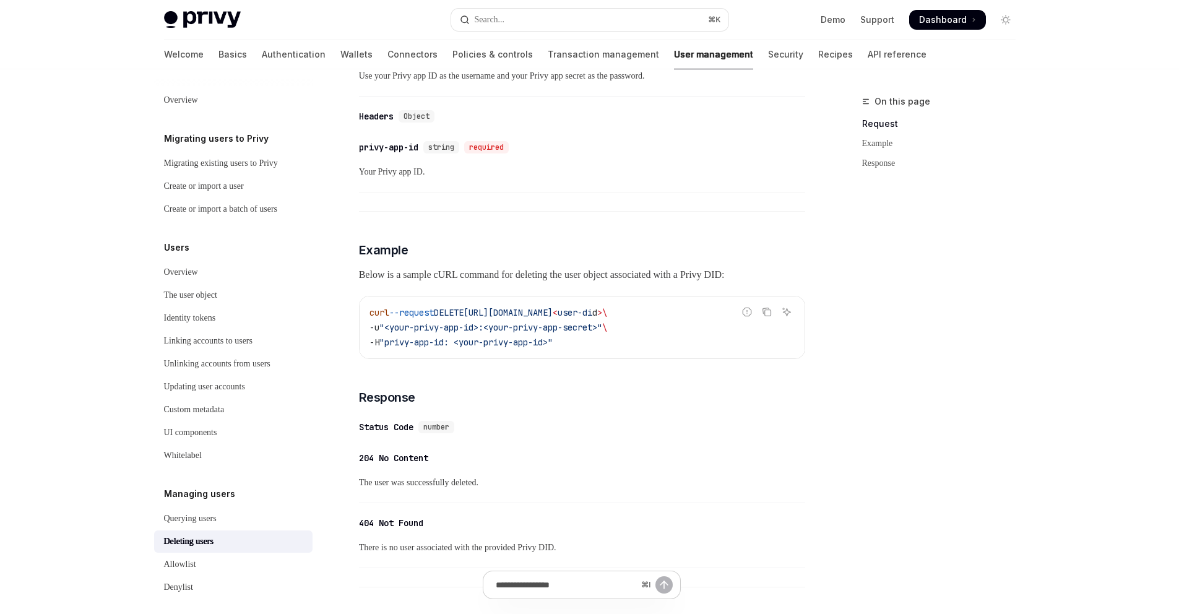
scroll to position [654, 0]
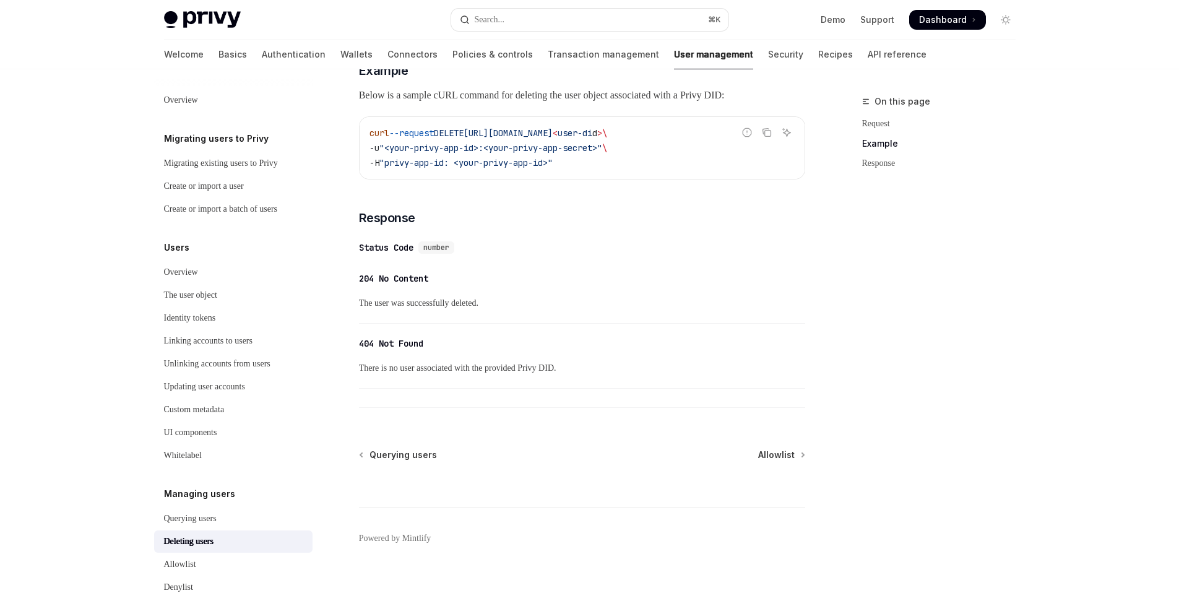
click at [549, 293] on div "​ 204 No Content The user was successfully deleted." at bounding box center [582, 294] width 446 height 59
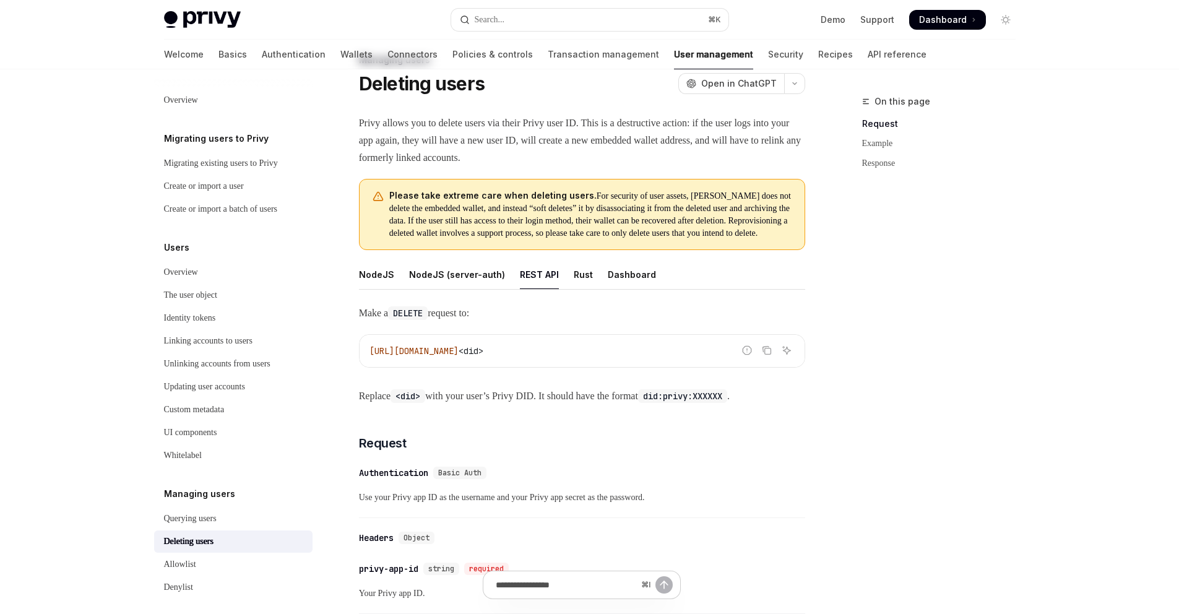
scroll to position [0, 0]
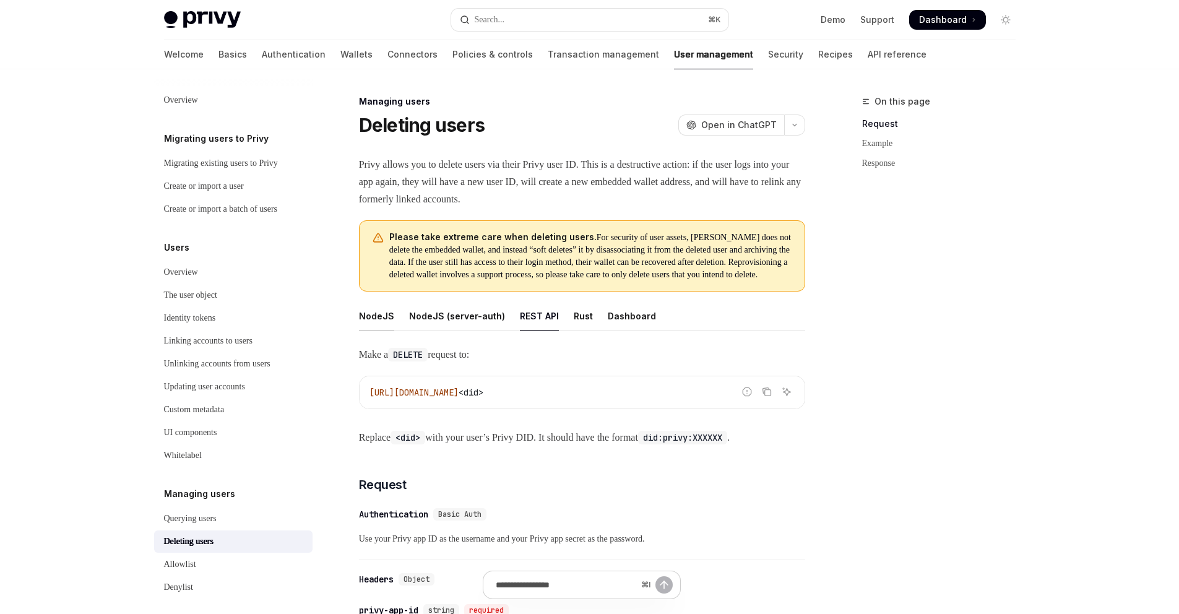
click at [371, 325] on div "NodeJS" at bounding box center [376, 315] width 35 height 29
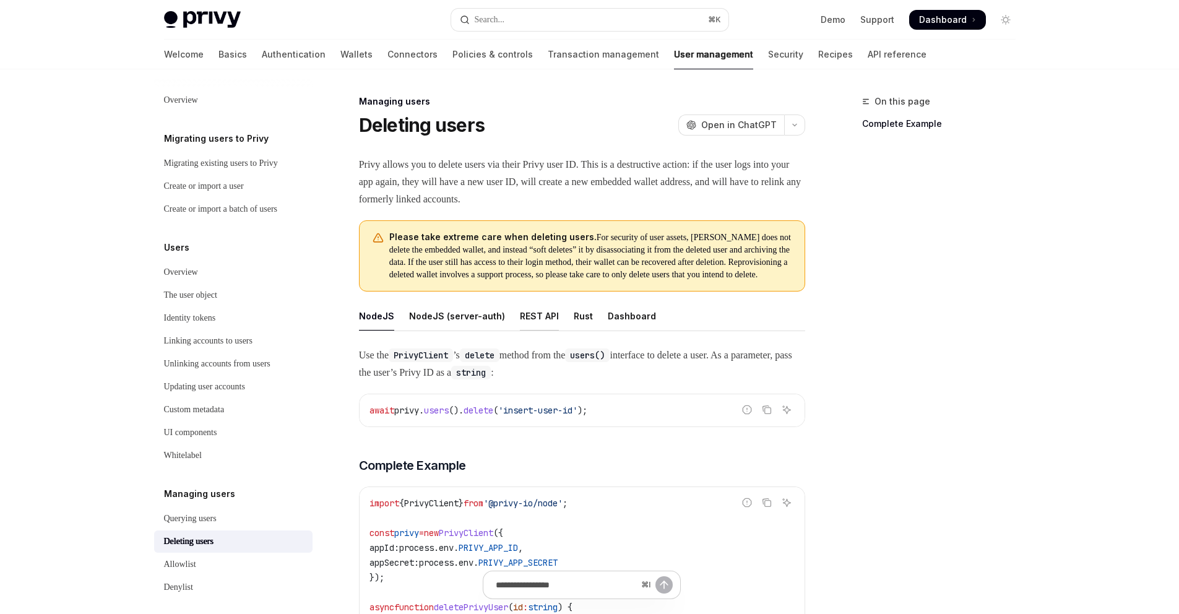
click at [537, 327] on div "REST API" at bounding box center [539, 315] width 39 height 29
type textarea "*"
